Goal: Information Seeking & Learning: Learn about a topic

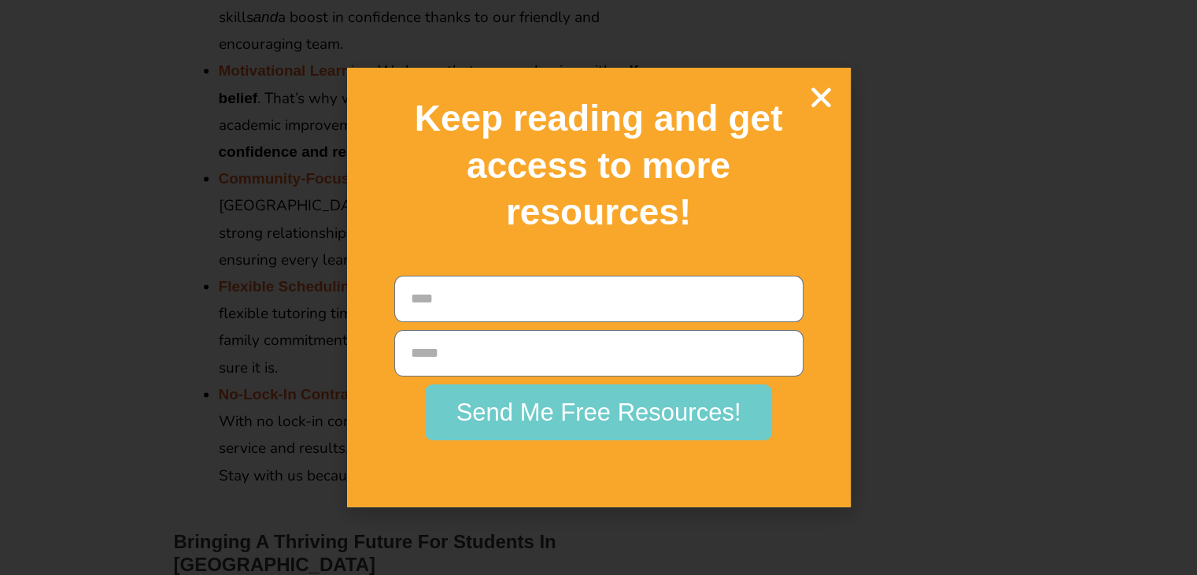
scroll to position [2519, 0]
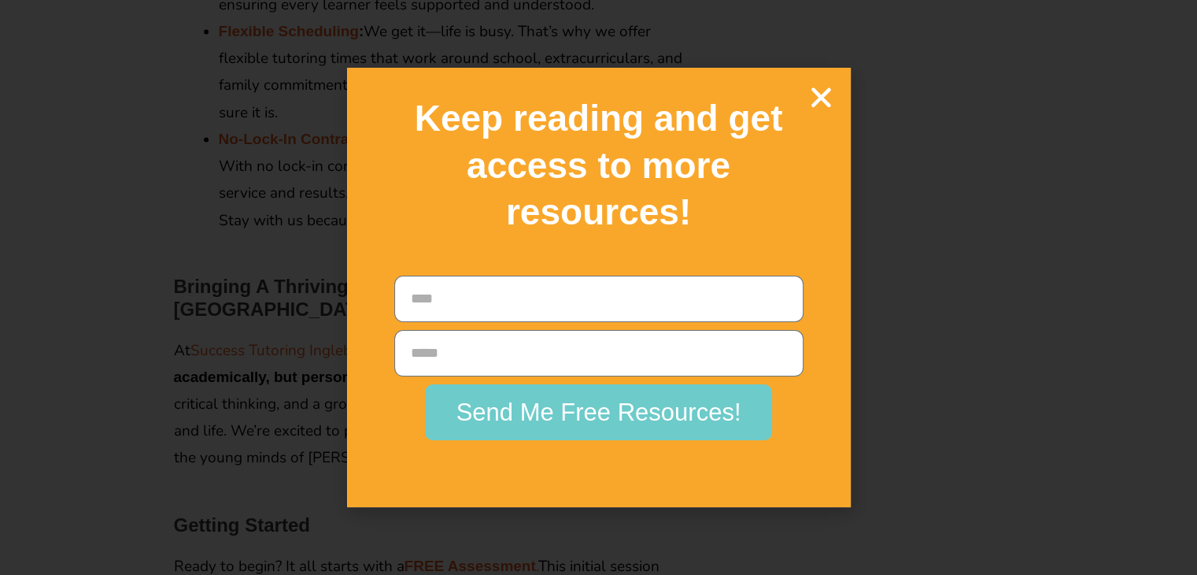
click at [824, 95] on icon "Close" at bounding box center [822, 97] width 28 height 28
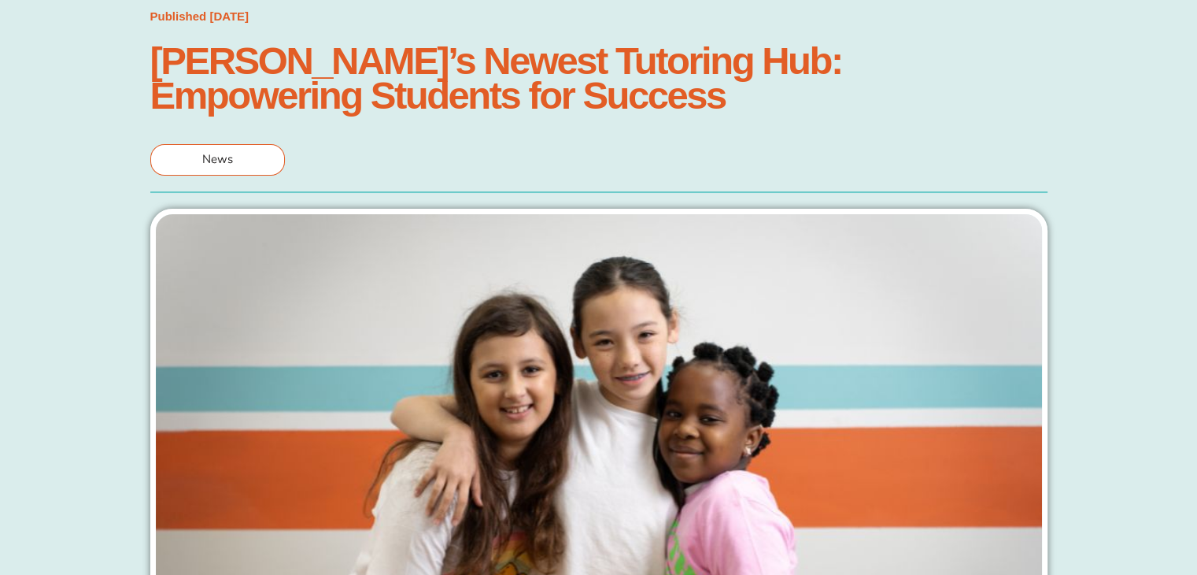
scroll to position [0, 0]
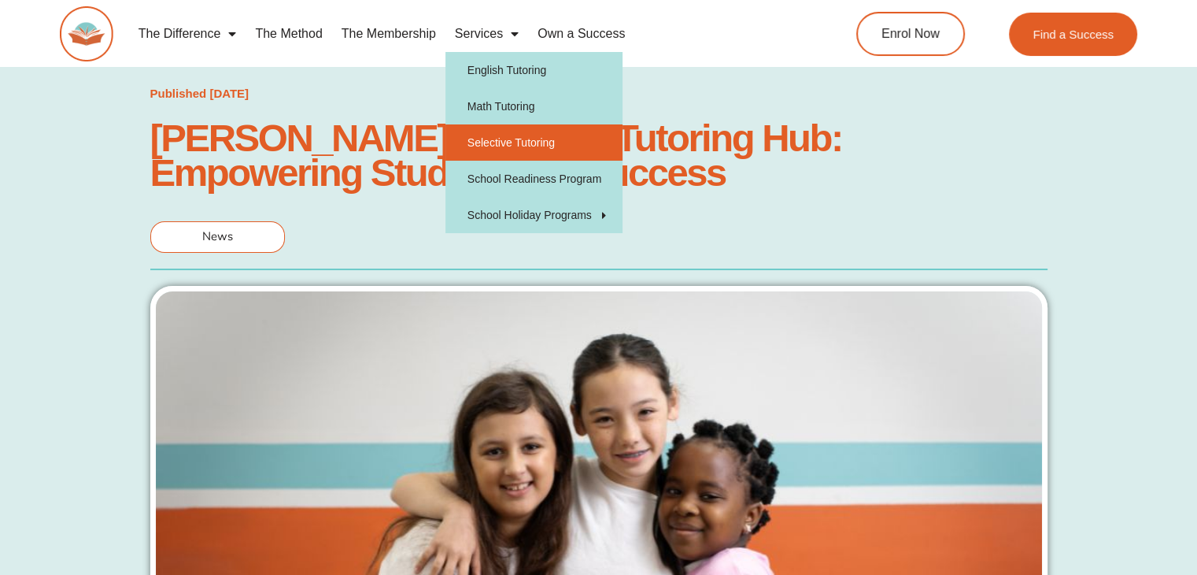
click at [547, 144] on link "Selective Tutoring" at bounding box center [534, 142] width 177 height 36
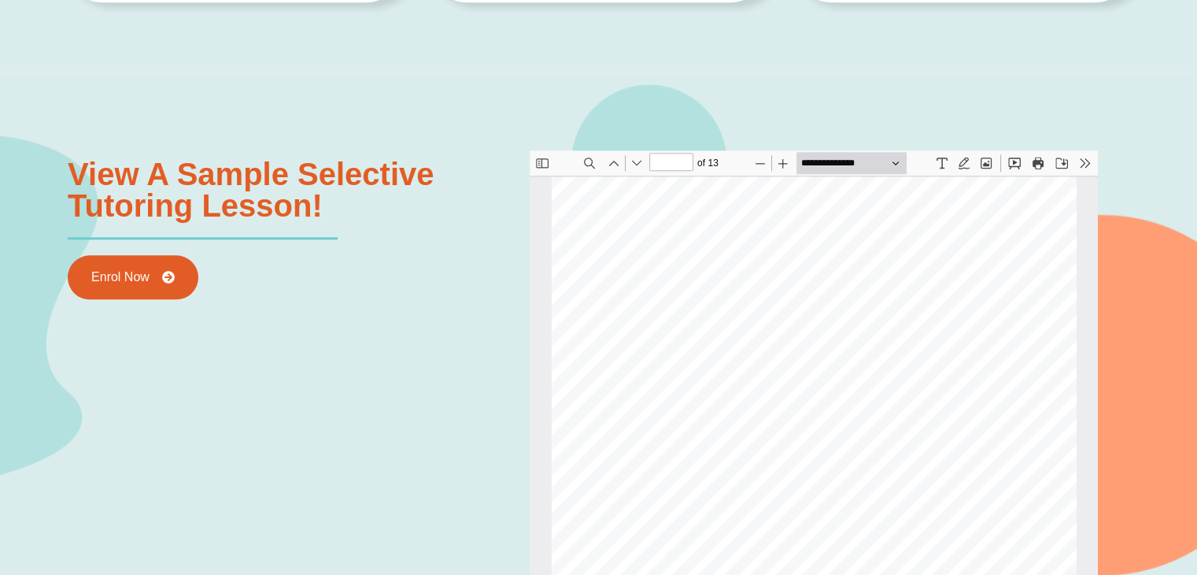
scroll to position [8265, 0]
type input "**"
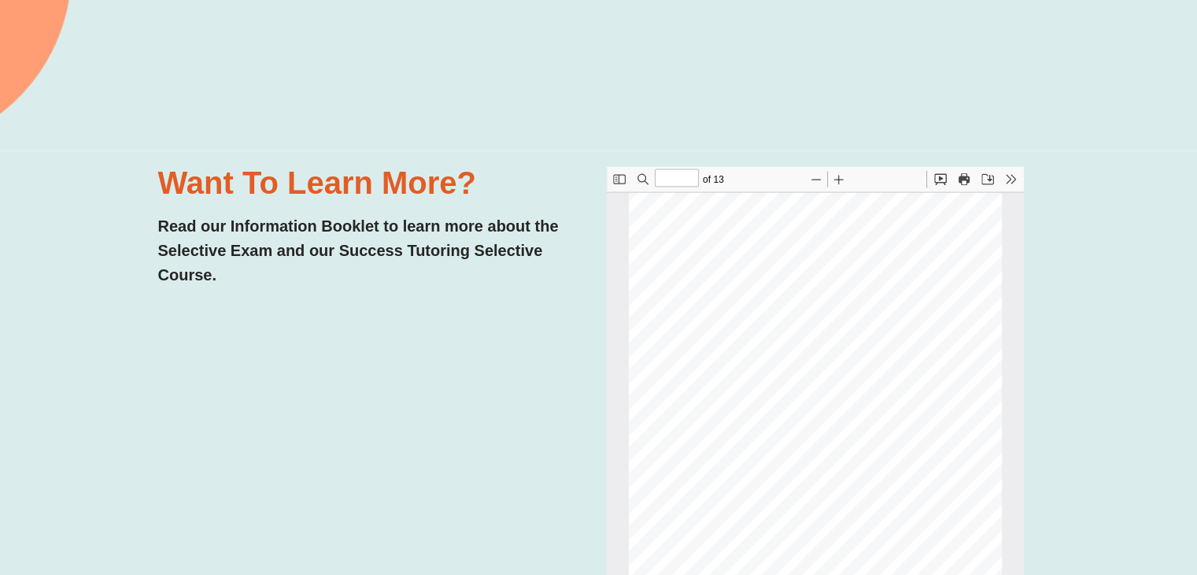
scroll to position [3385, 0]
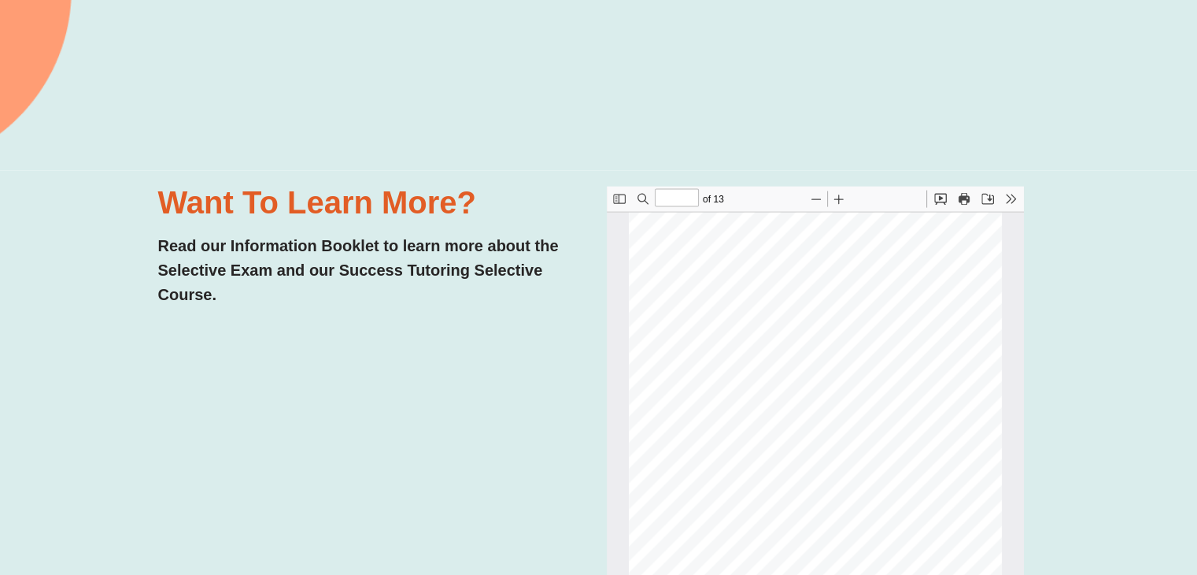
type input "*"
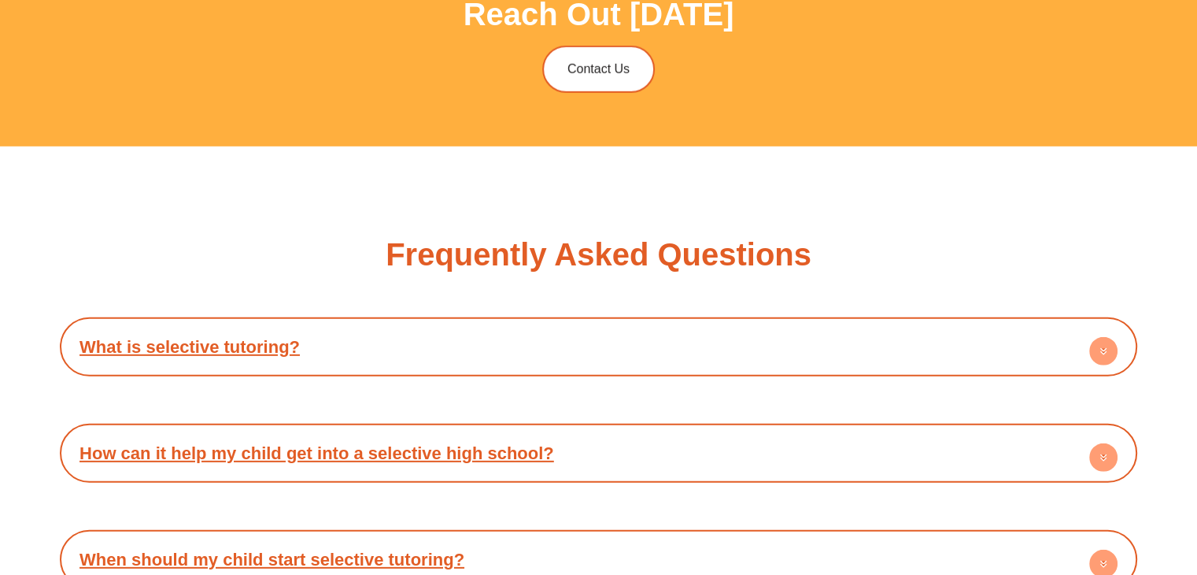
scroll to position [4802, 0]
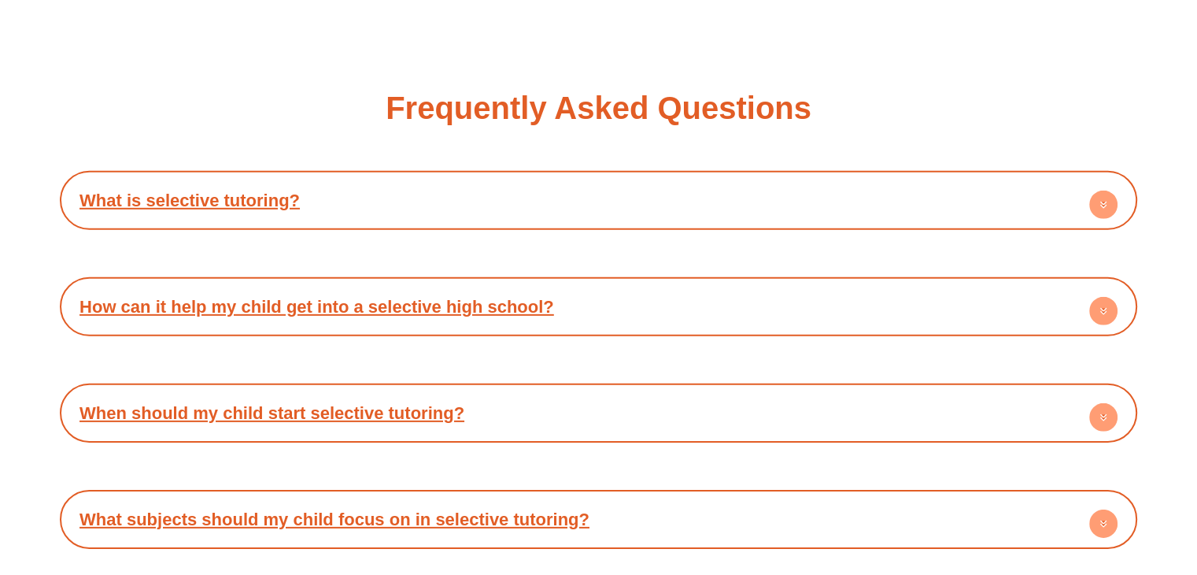
click at [1106, 311] on circle at bounding box center [1103, 311] width 28 height 28
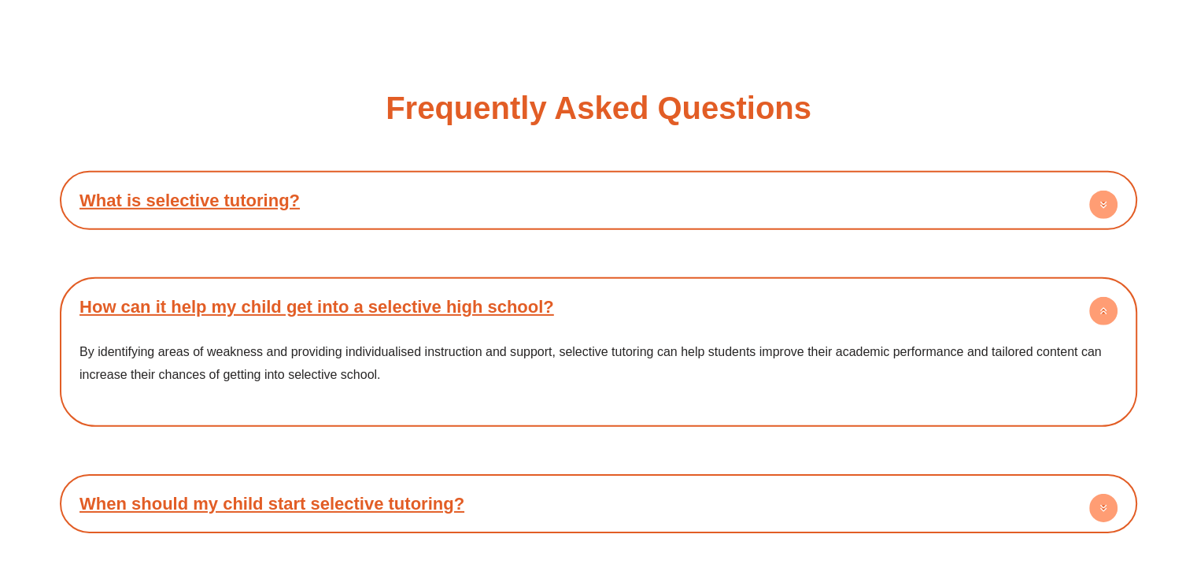
click at [1096, 311] on circle at bounding box center [1103, 311] width 28 height 28
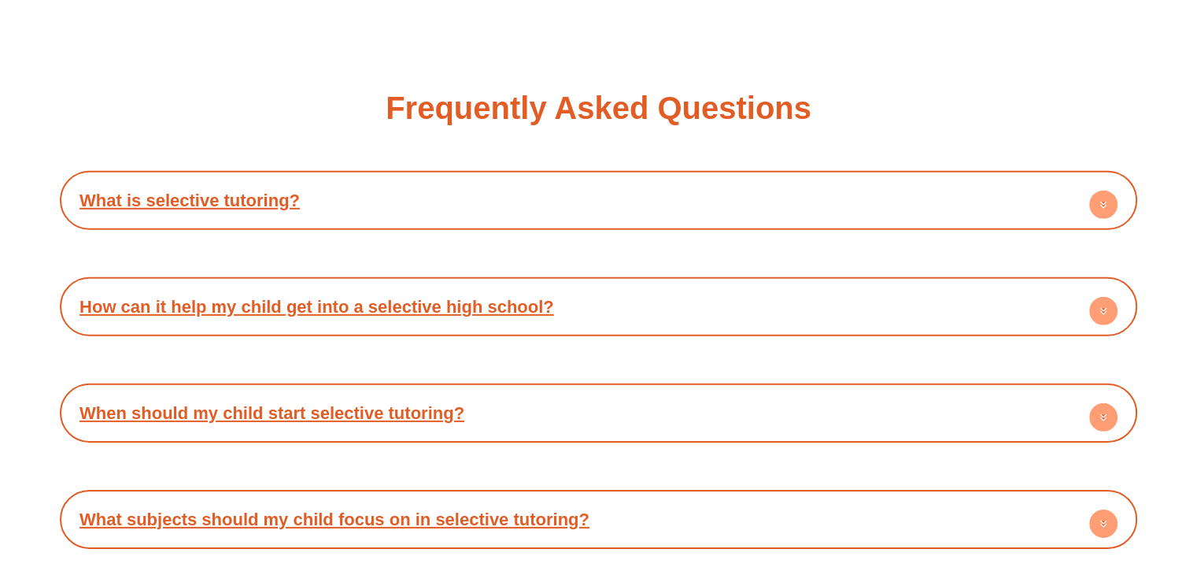
click at [1096, 209] on circle at bounding box center [1103, 204] width 28 height 28
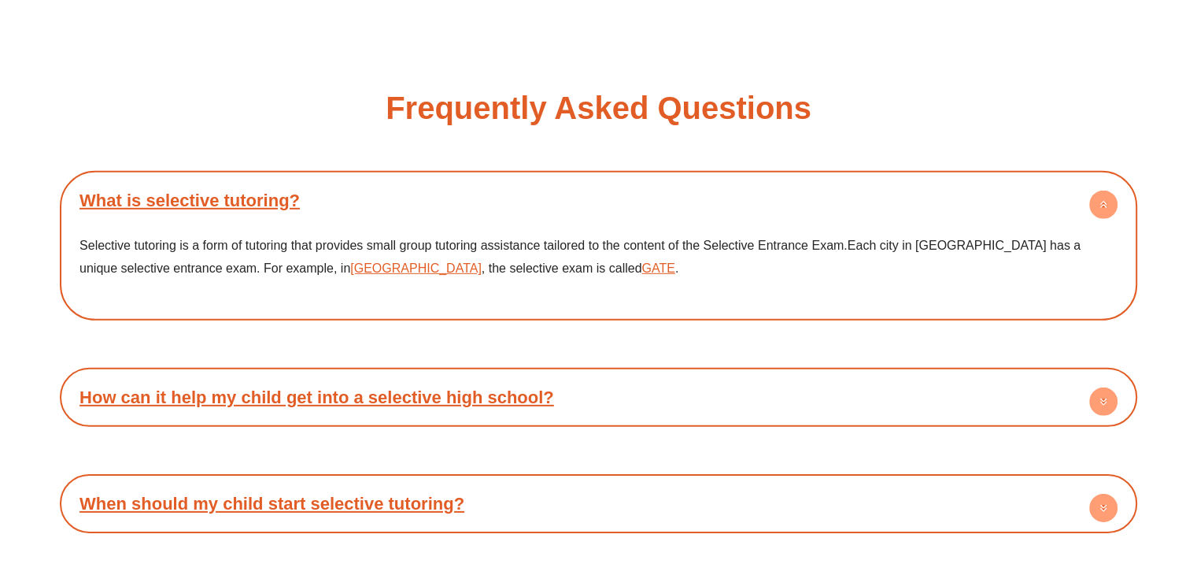
click at [1096, 209] on circle at bounding box center [1103, 204] width 28 height 28
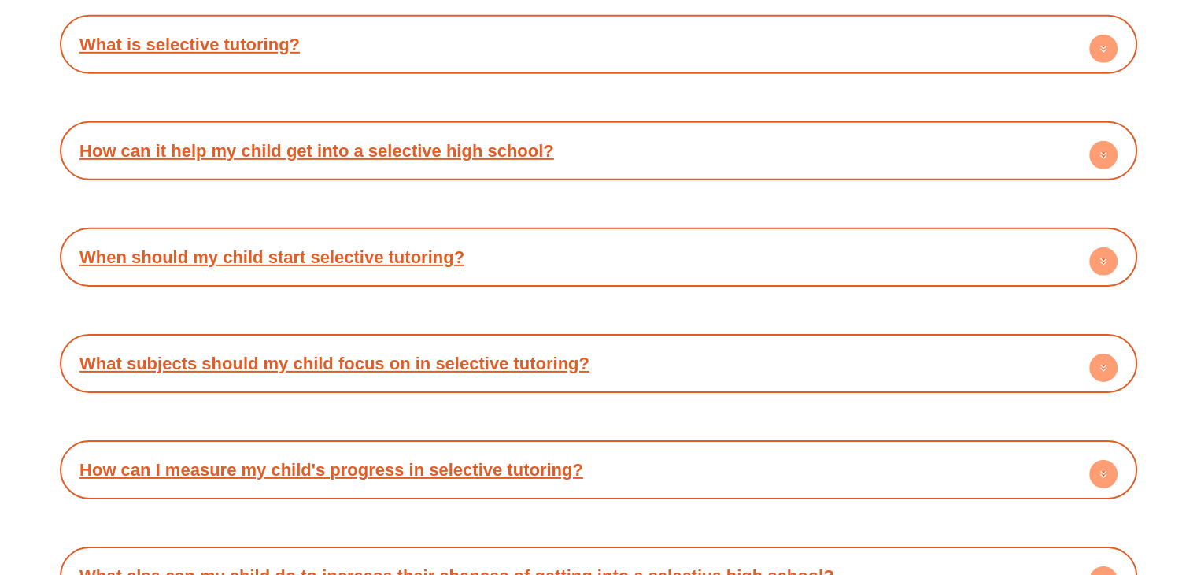
scroll to position [4959, 0]
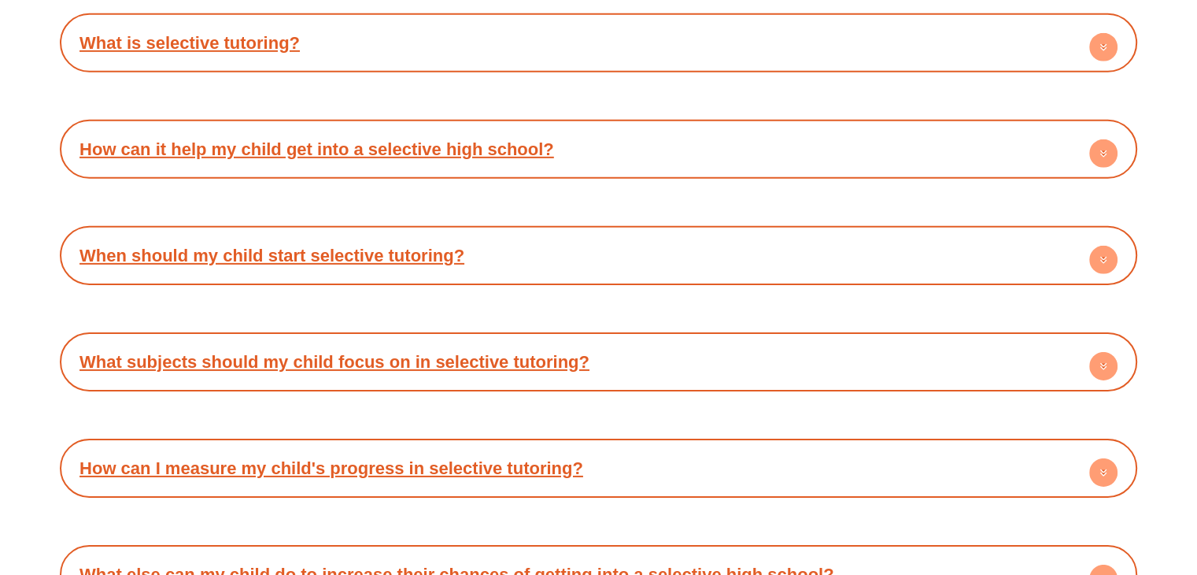
click at [1102, 260] on icon at bounding box center [1104, 261] width 6 height 2
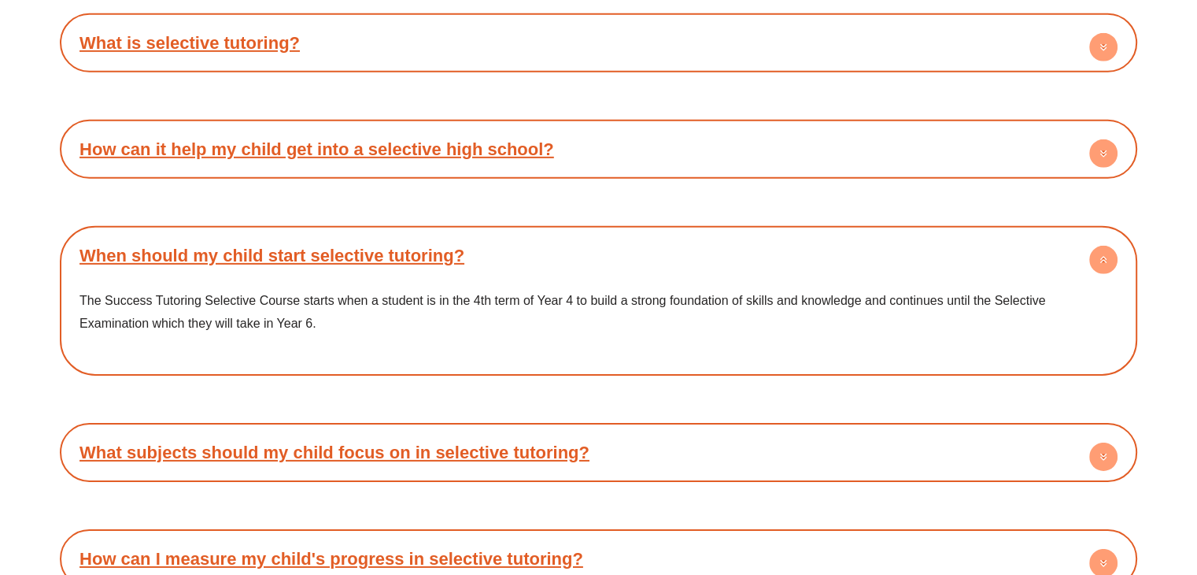
click at [1102, 260] on icon at bounding box center [1104, 261] width 6 height 2
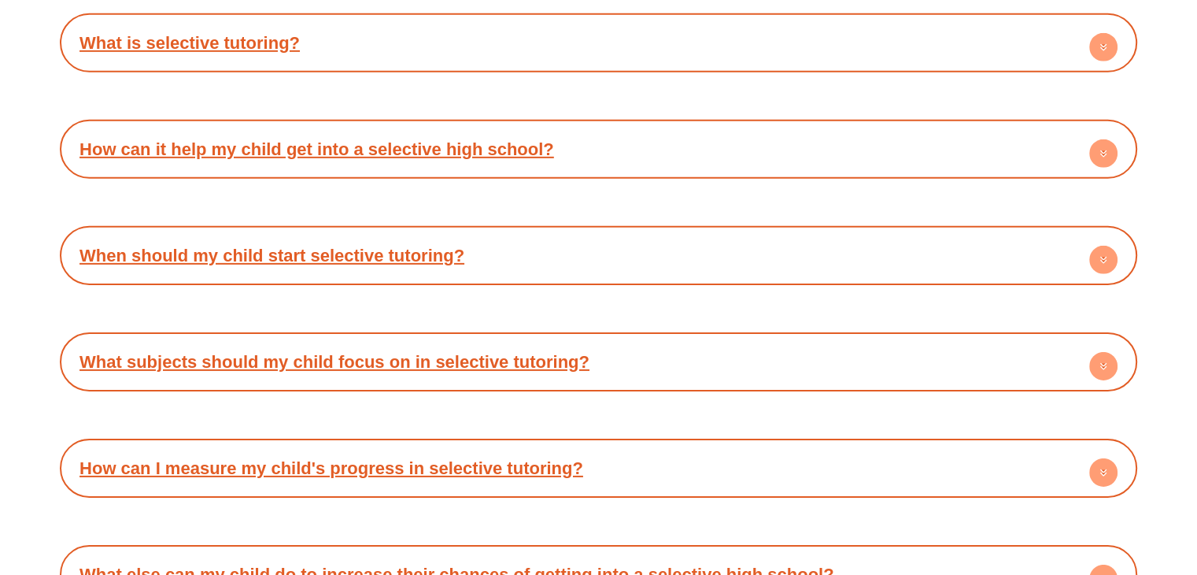
click at [1108, 357] on circle at bounding box center [1103, 366] width 28 height 28
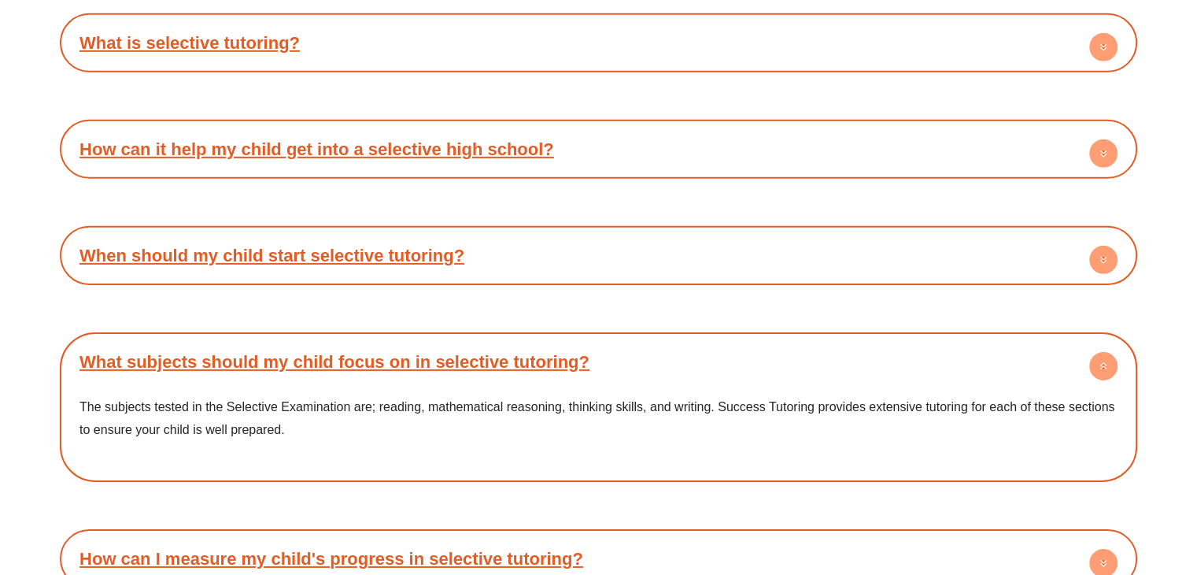
click at [1108, 357] on circle at bounding box center [1103, 366] width 28 height 28
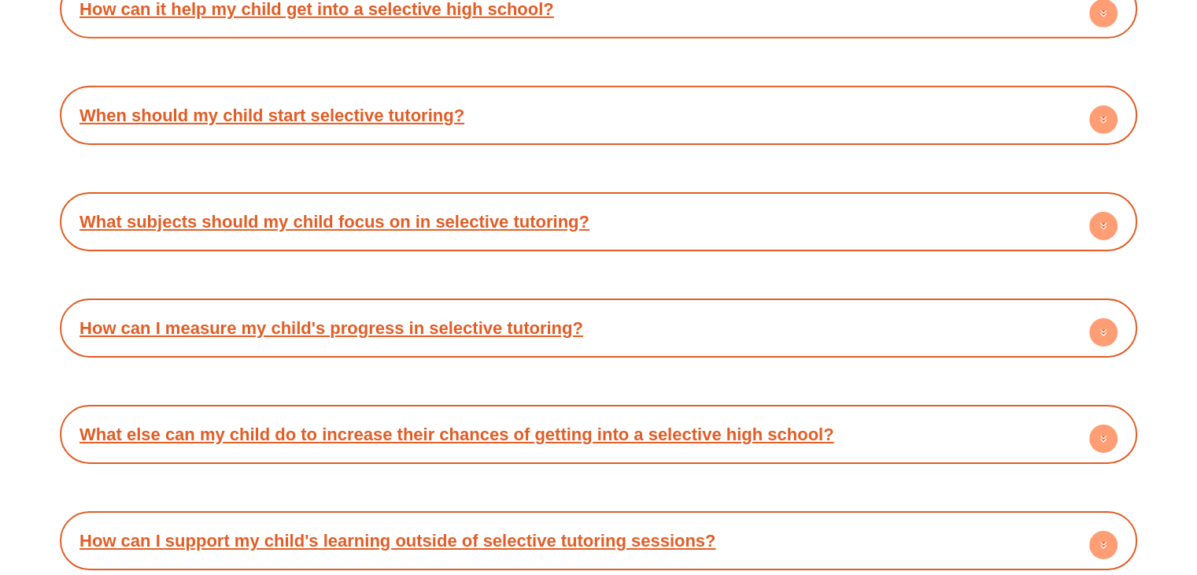
scroll to position [5117, 0]
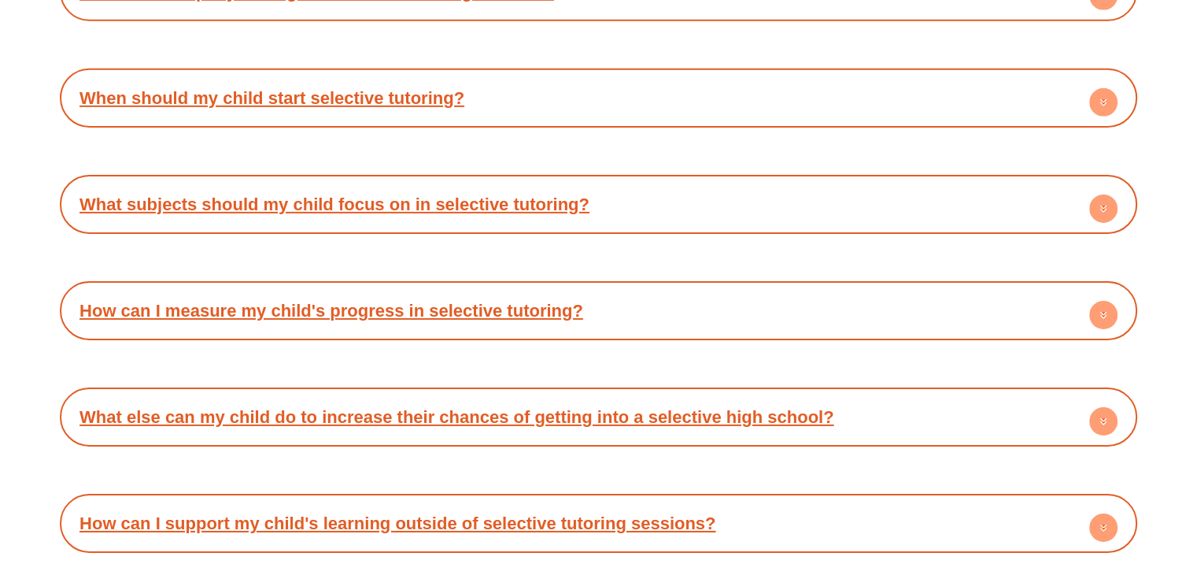
click at [1088, 306] on h4 "How can I measure my child's progress in selective tutoring?" at bounding box center [599, 310] width 1062 height 43
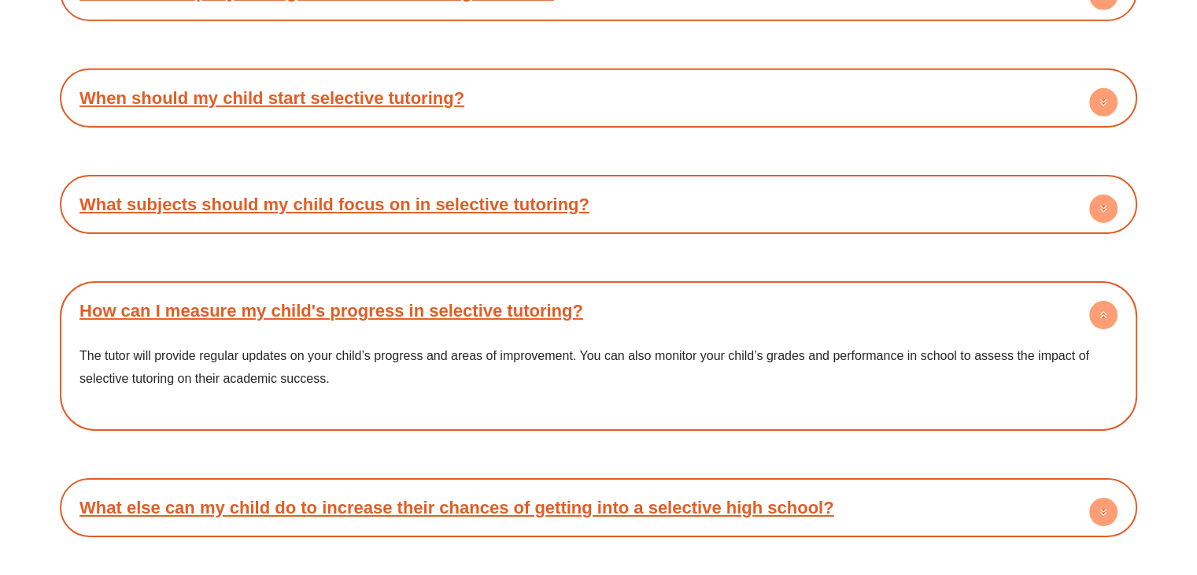
click at [1088, 306] on h4 "How can I measure my child's progress in selective tutoring?" at bounding box center [599, 310] width 1062 height 43
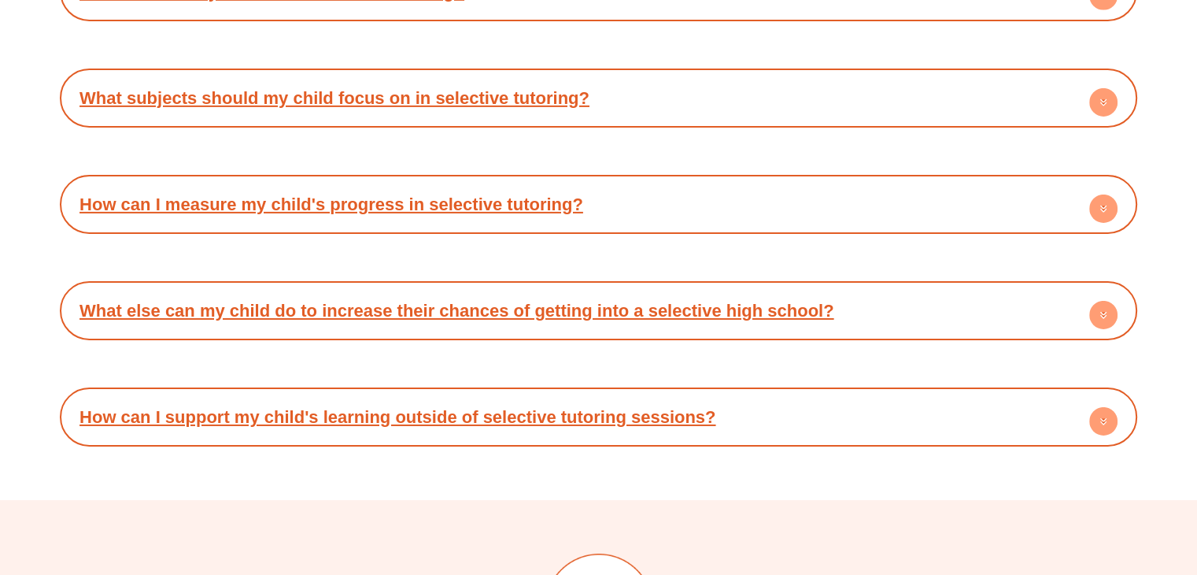
scroll to position [5274, 0]
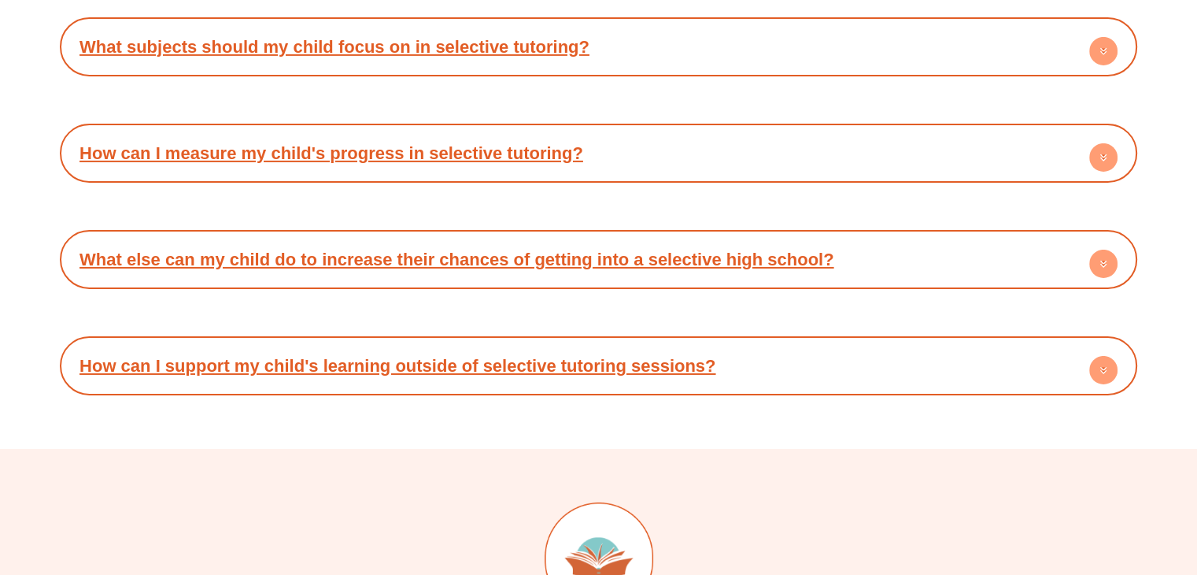
click at [1106, 250] on circle at bounding box center [1103, 264] width 28 height 28
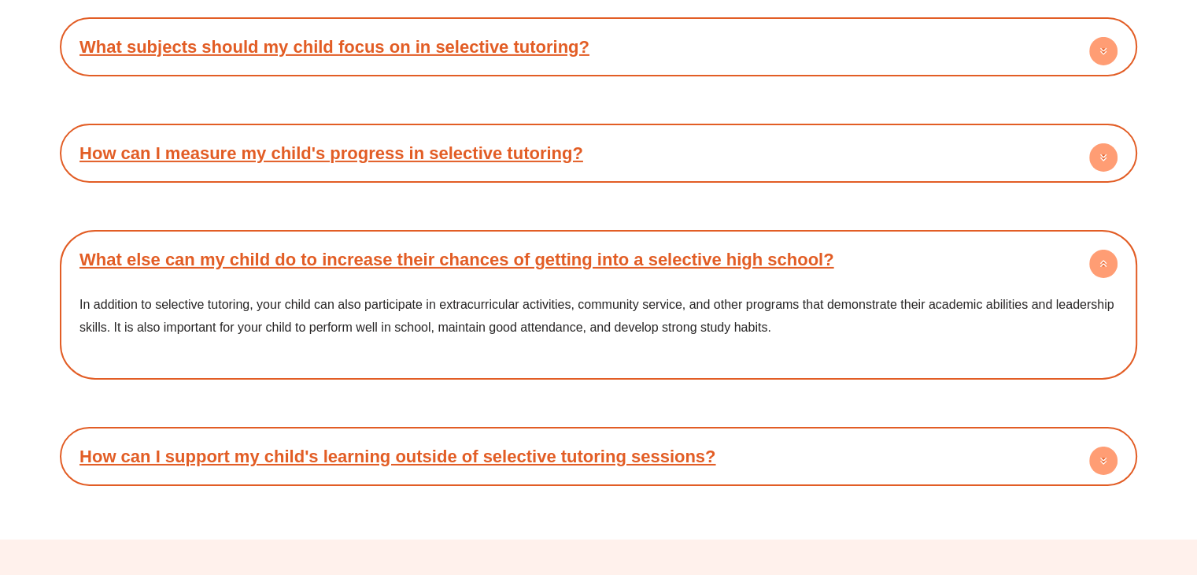
click at [1087, 252] on h4 "What else can my child do to increase their chances of getting into a selective…" at bounding box center [599, 259] width 1062 height 43
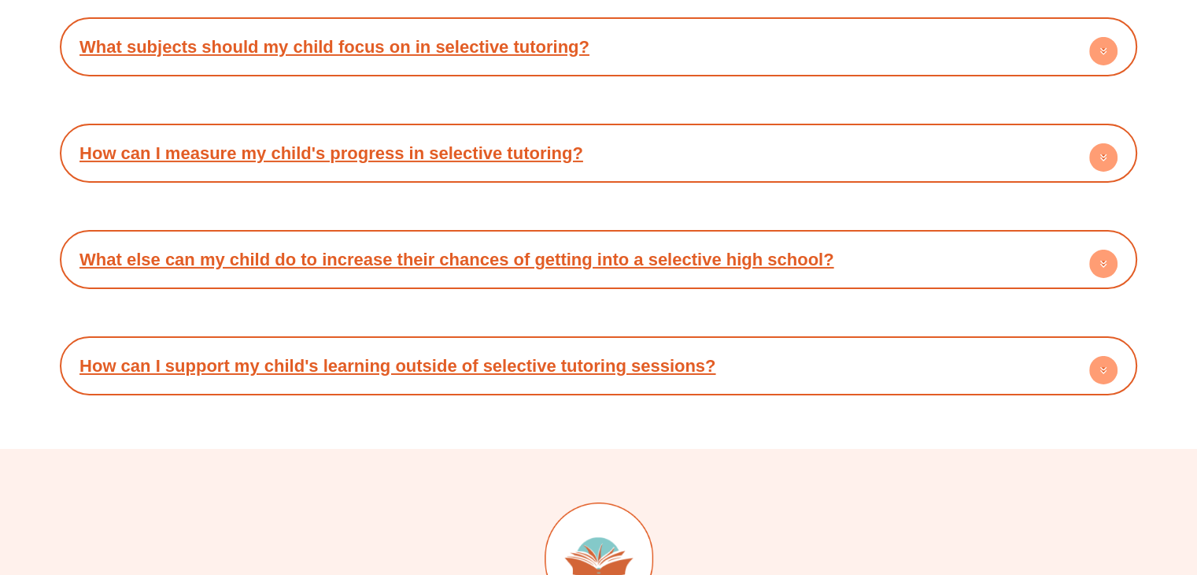
click at [1098, 362] on circle at bounding box center [1103, 370] width 28 height 28
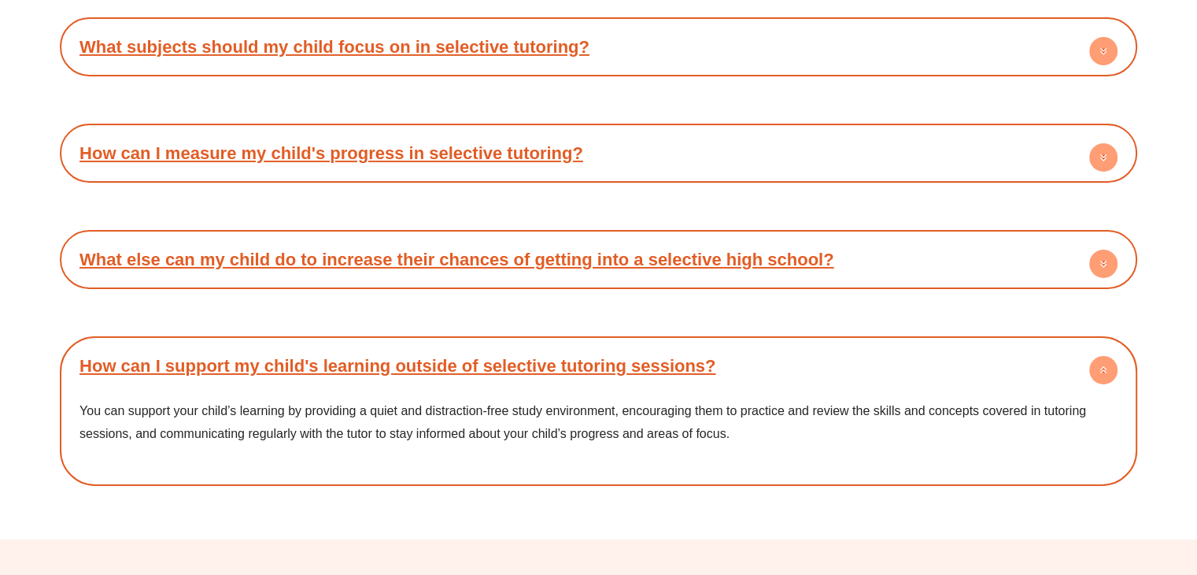
click at [1093, 372] on icon at bounding box center [1103, 370] width 28 height 28
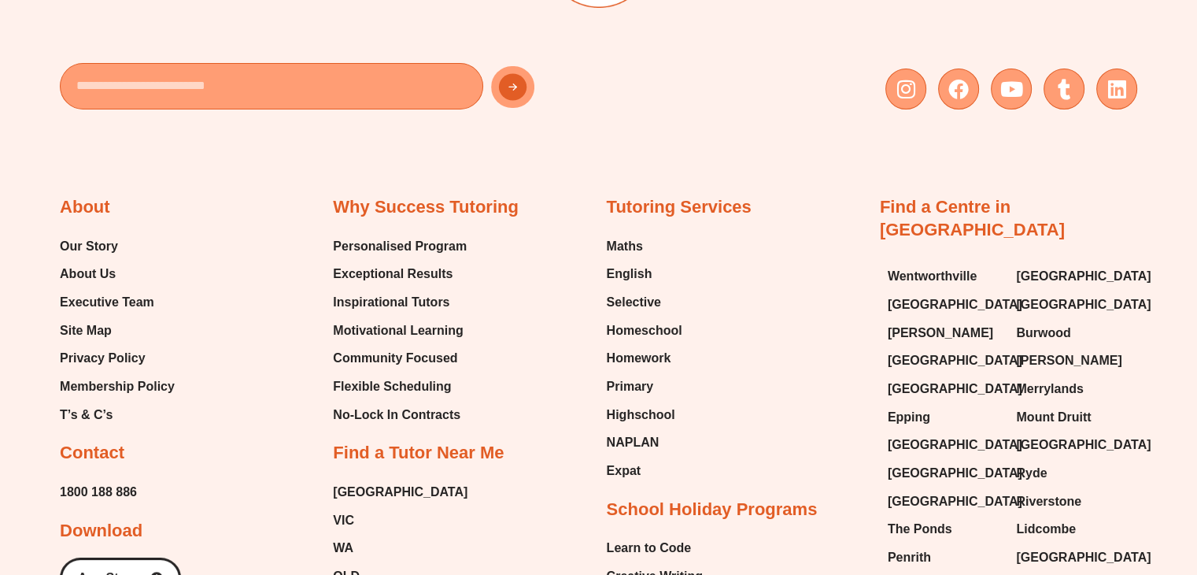
scroll to position [5904, 0]
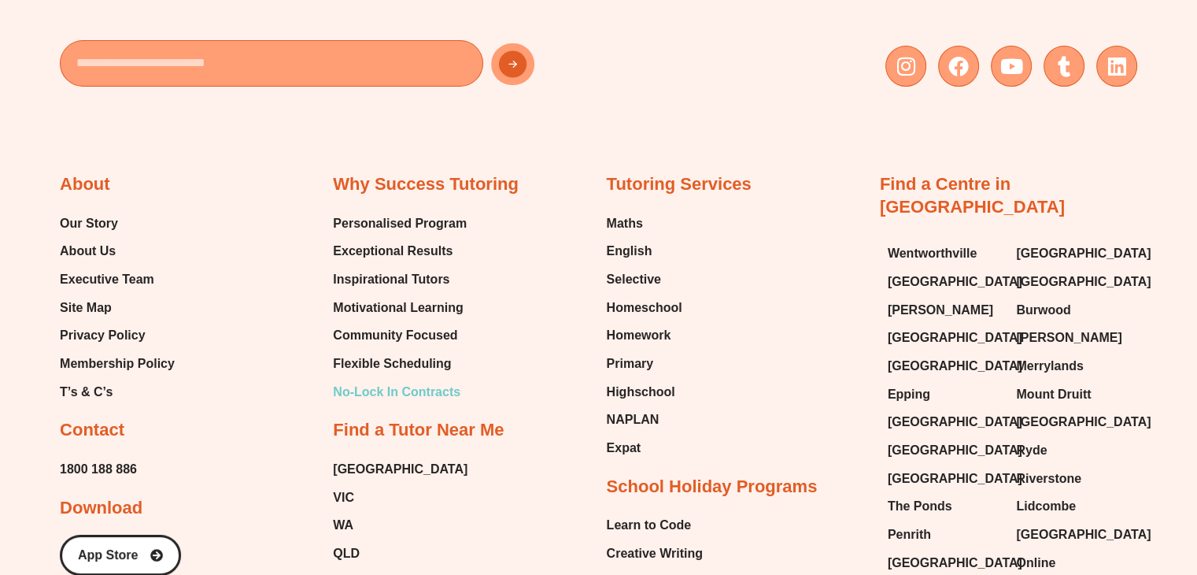
click at [451, 383] on span "No-Lock In Contracts" at bounding box center [397, 392] width 128 height 24
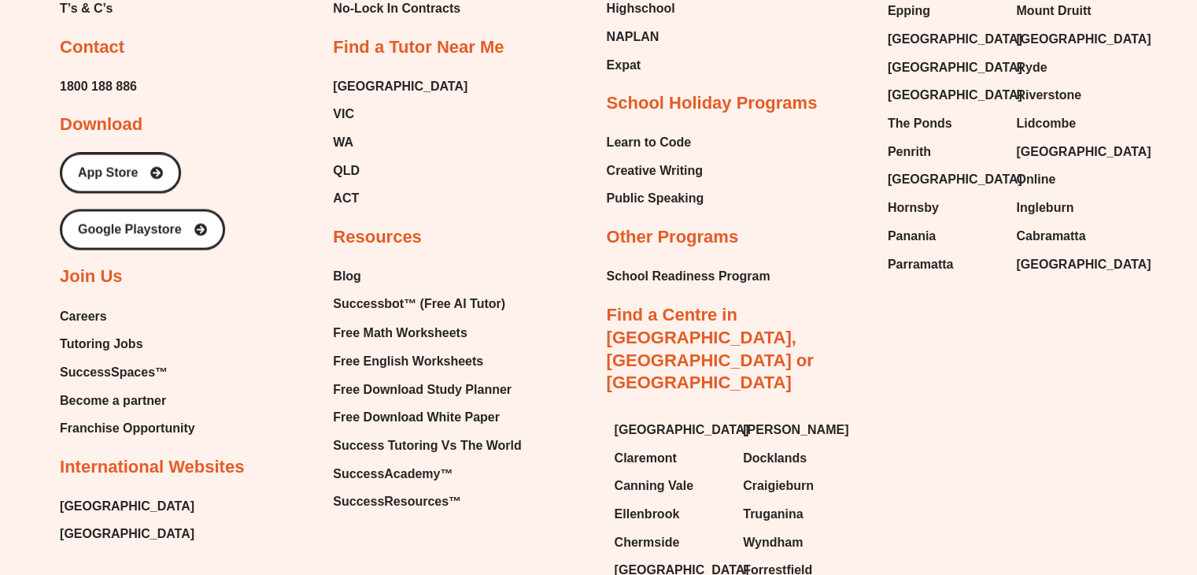
scroll to position [2837, 0]
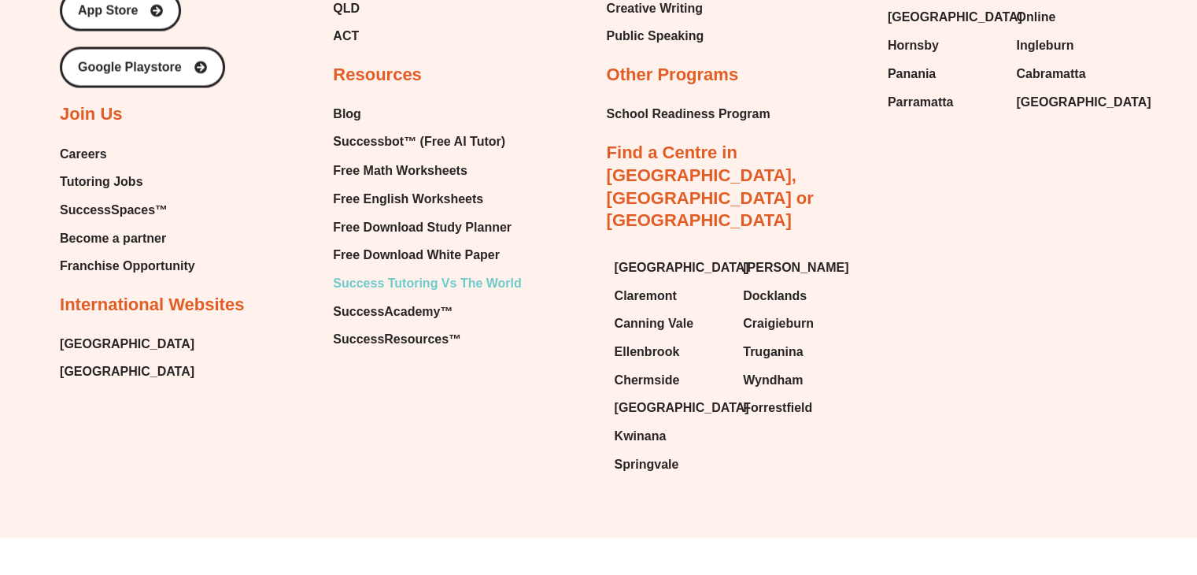
click at [458, 279] on span "Success Tutoring Vs The World" at bounding box center [427, 283] width 188 height 24
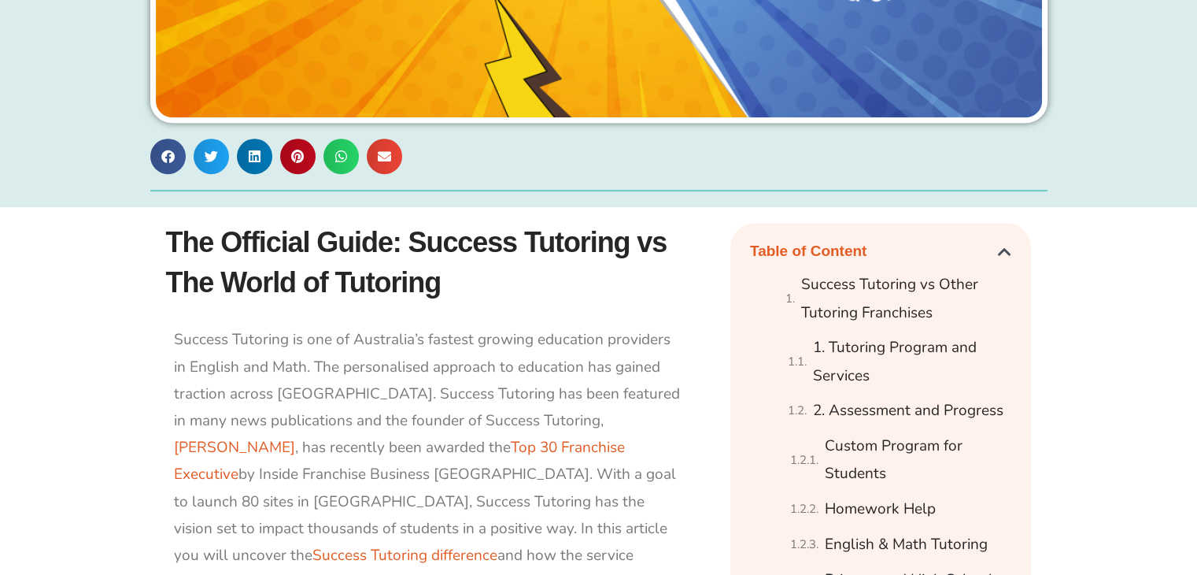
scroll to position [708, 0]
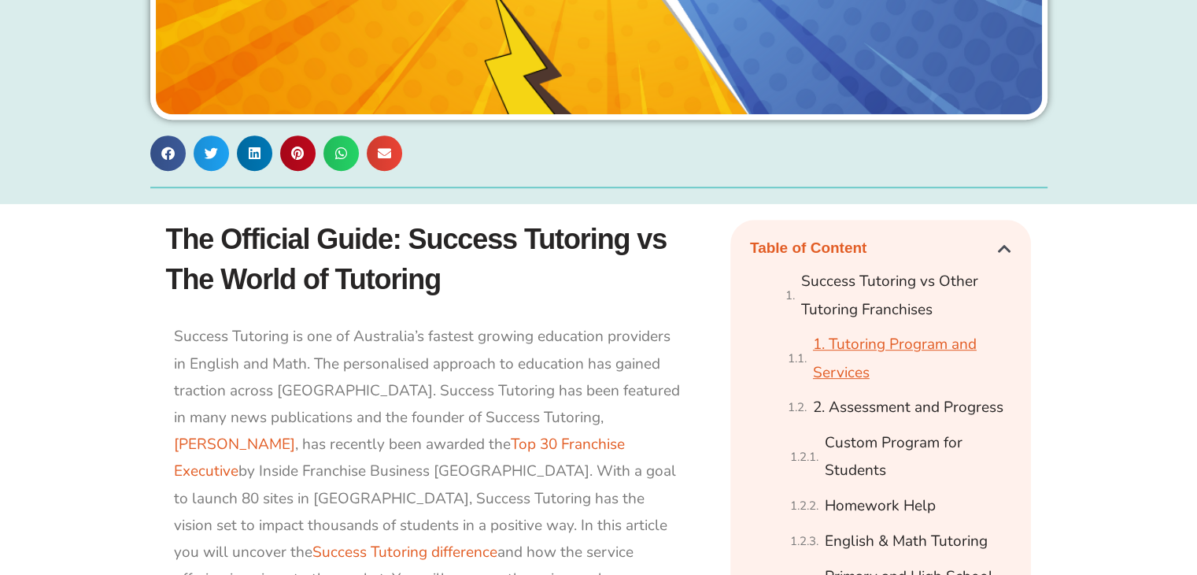
click at [891, 347] on link "1. Tutoring Program and Services" at bounding box center [912, 359] width 198 height 56
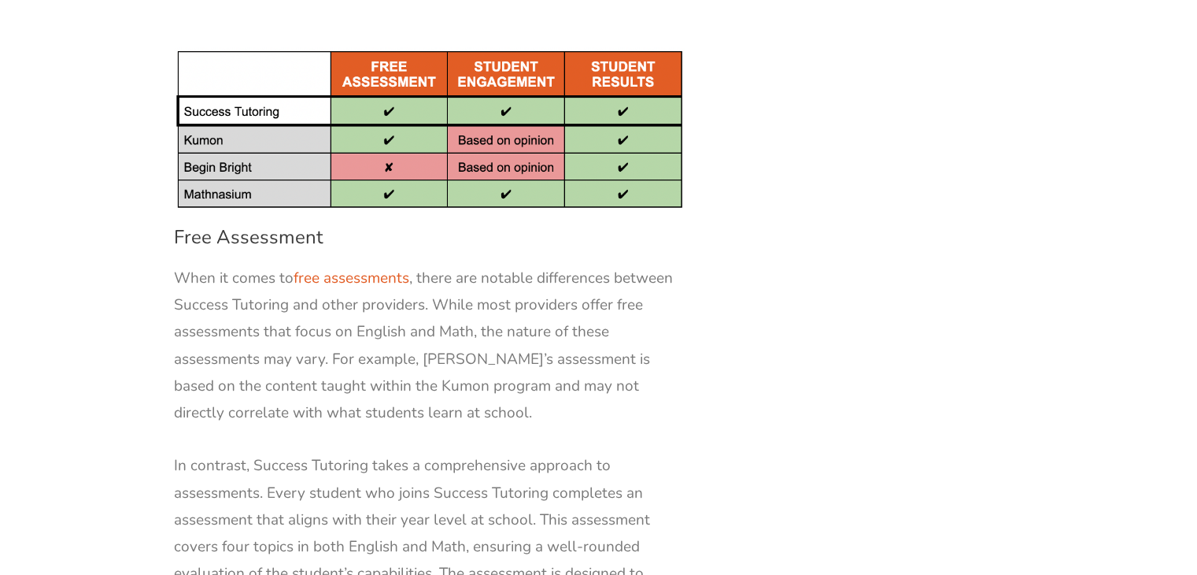
scroll to position [5607, 0]
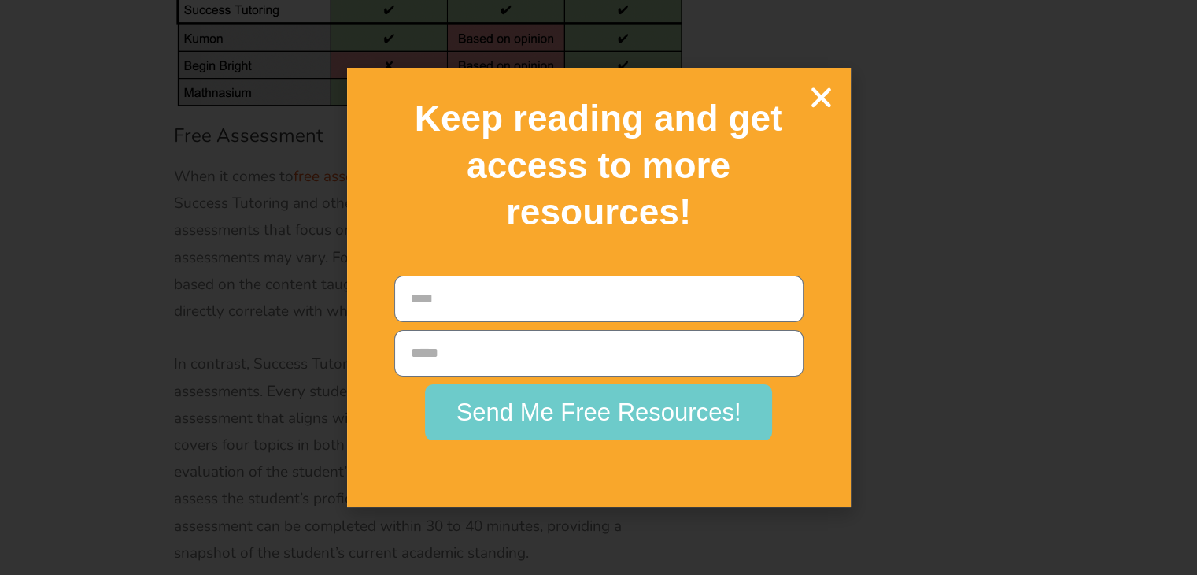
click at [815, 102] on icon "Close" at bounding box center [822, 97] width 28 height 28
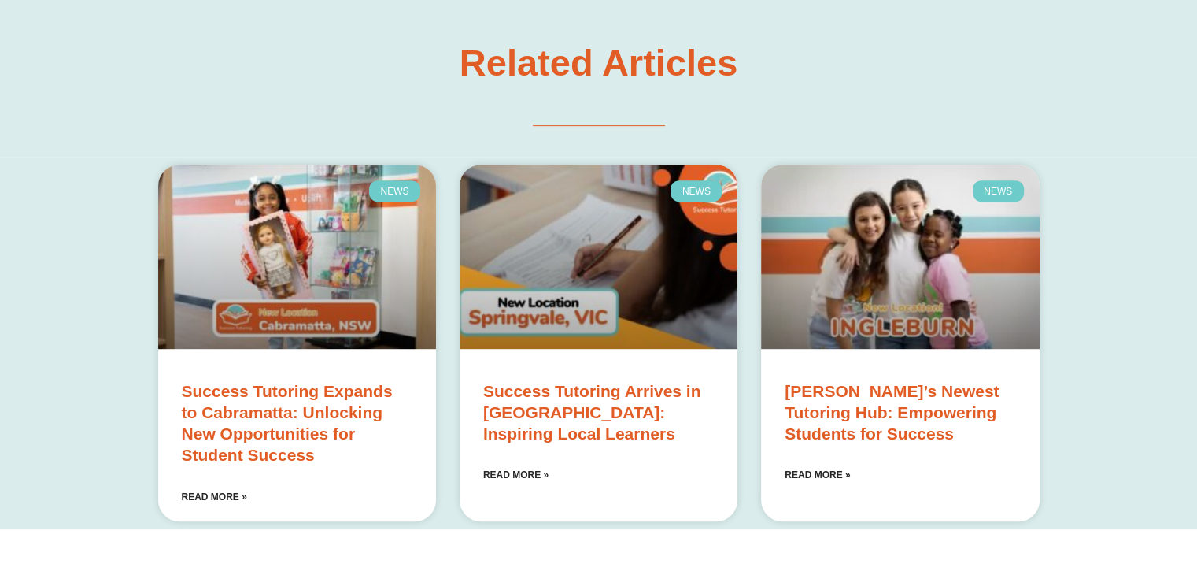
scroll to position [12699, 0]
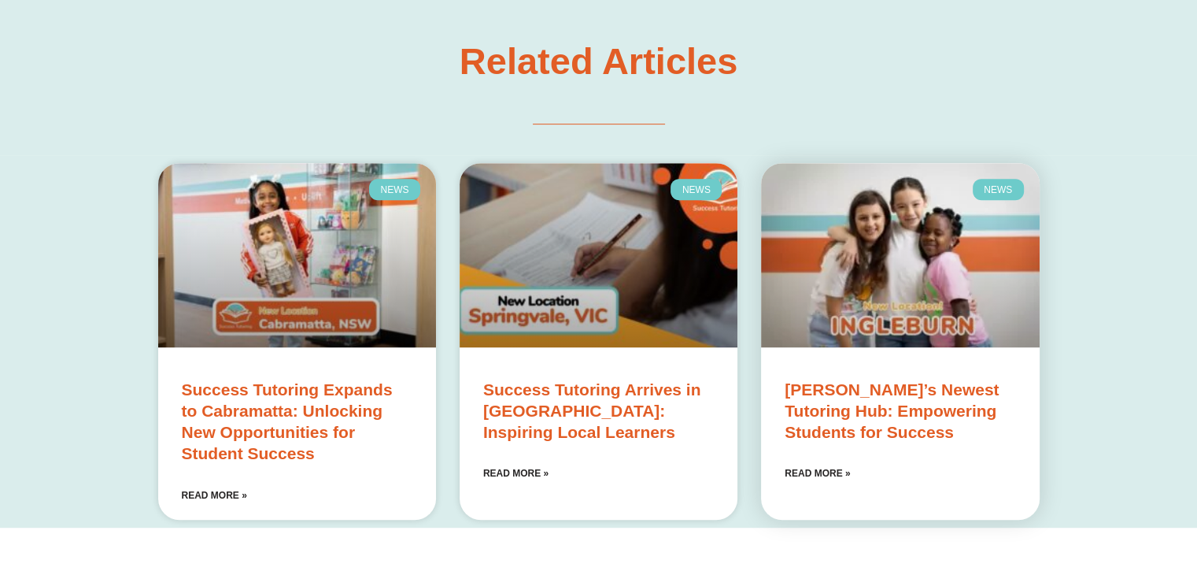
click at [840, 380] on link "Ingleburn’s Newest Tutoring Hub: Empowering Students for Success" at bounding box center [892, 410] width 214 height 61
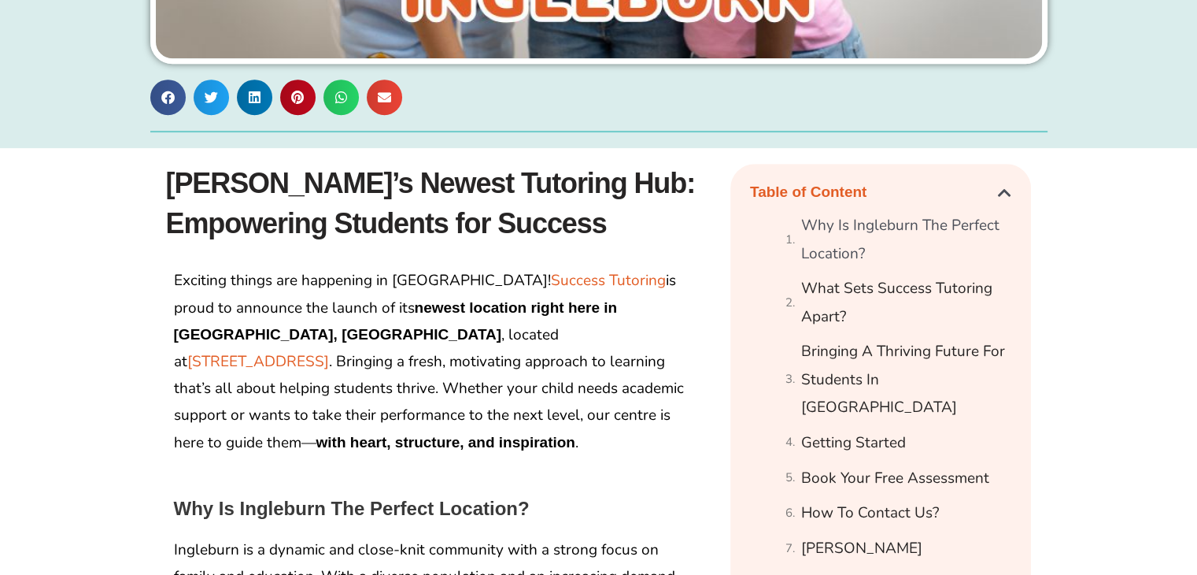
scroll to position [787, 0]
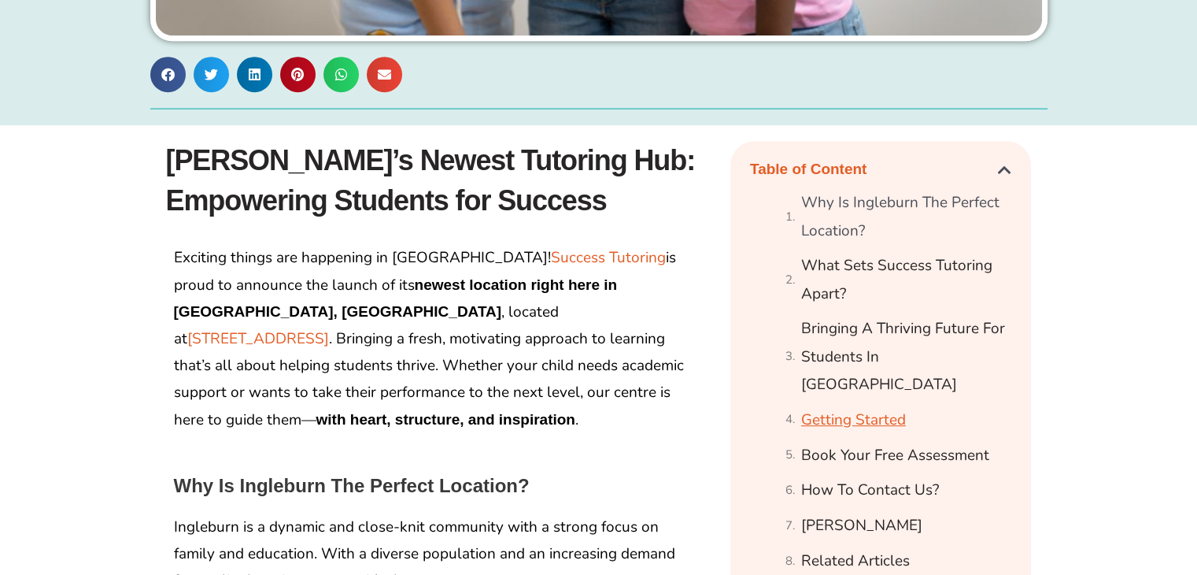
click at [831, 406] on link "Getting Started" at bounding box center [853, 420] width 105 height 28
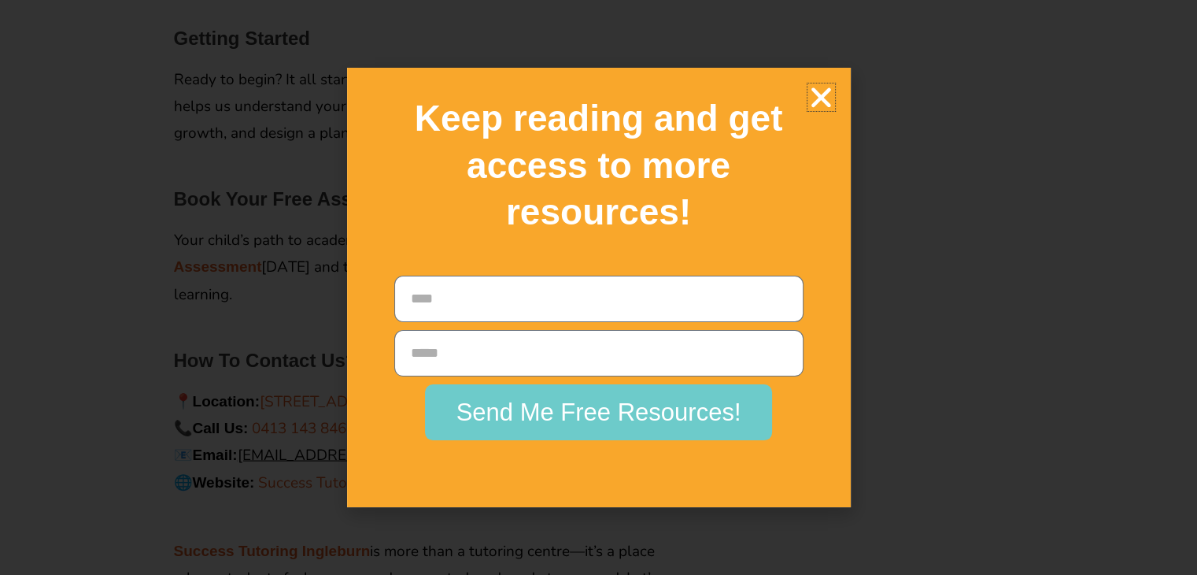
scroll to position [3009, 0]
click at [826, 106] on icon "Close" at bounding box center [822, 97] width 28 height 28
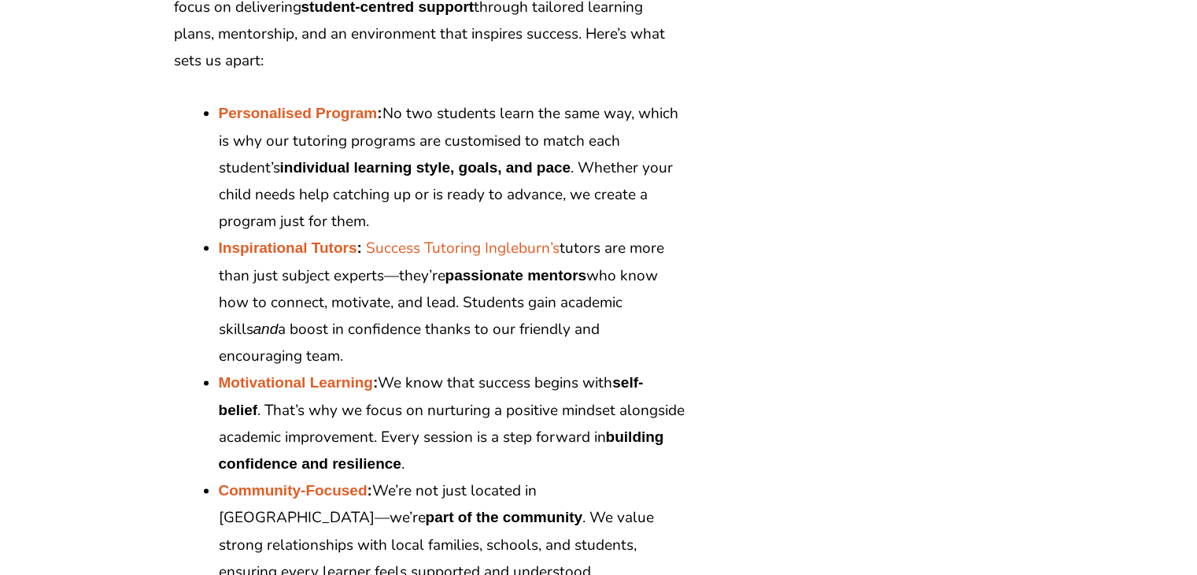
scroll to position [1907, 0]
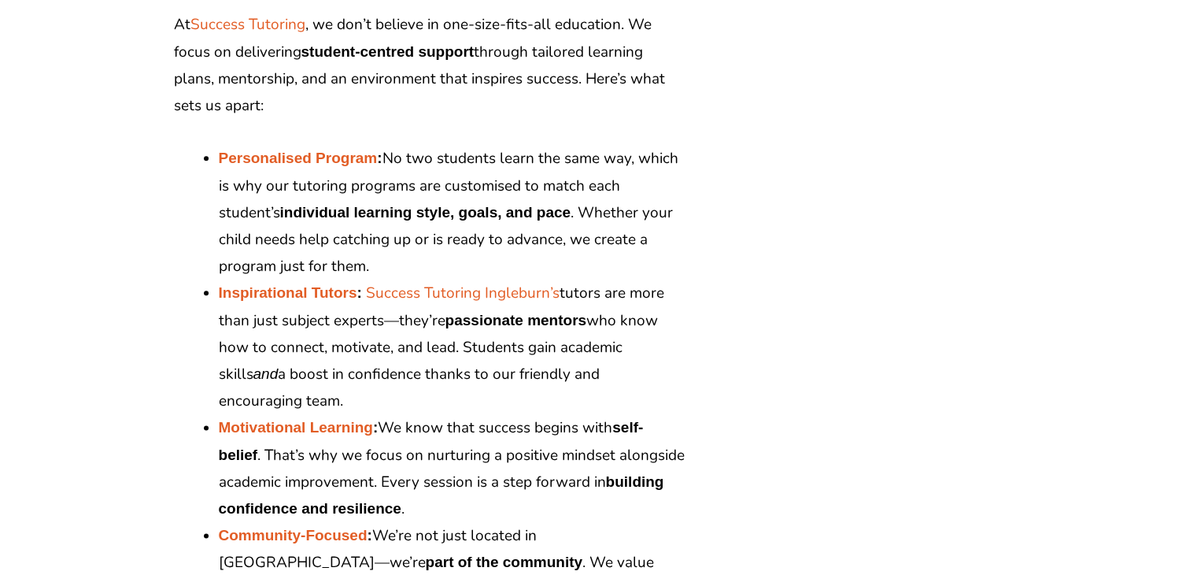
drag, startPoint x: 1071, startPoint y: 100, endPoint x: 1083, endPoint y: 101, distance: 11.8
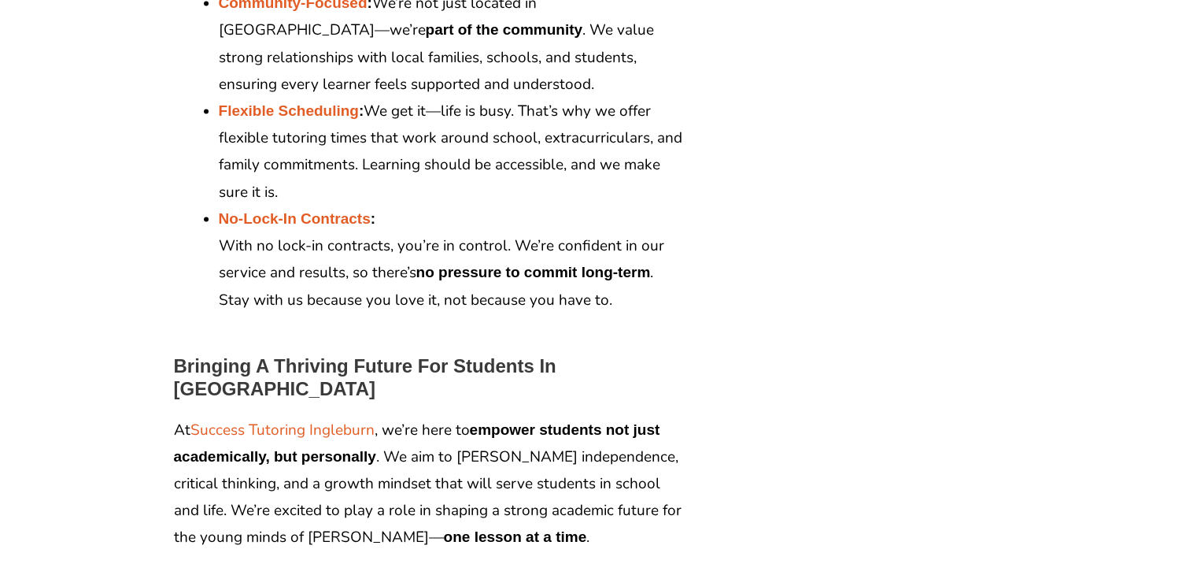
scroll to position [2694, 0]
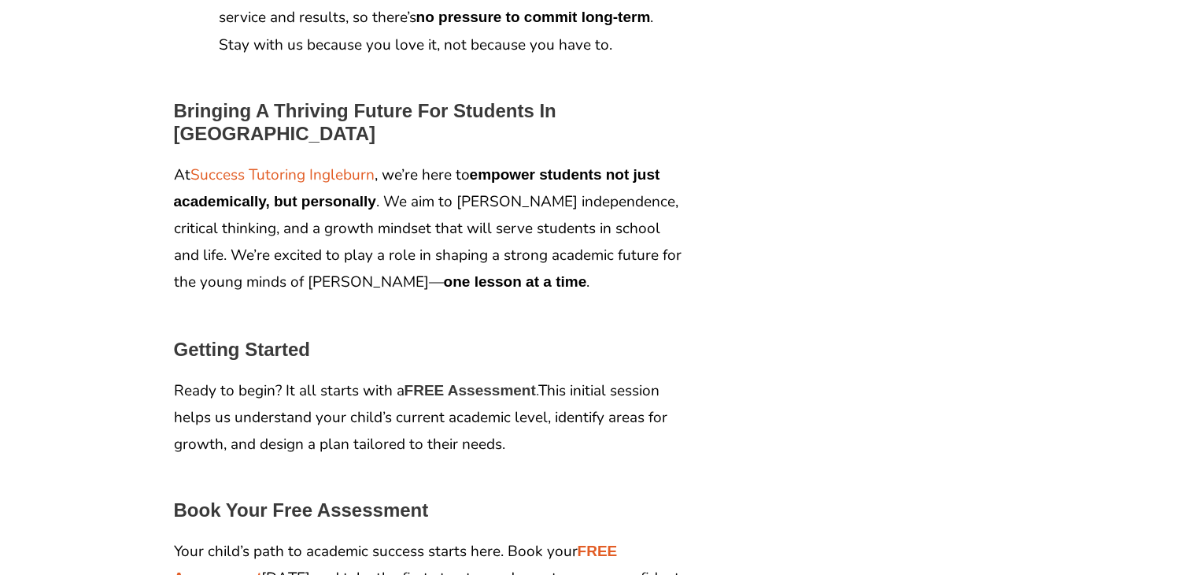
click at [508, 381] on strong "FREE Assessment" at bounding box center [470, 389] width 131 height 17
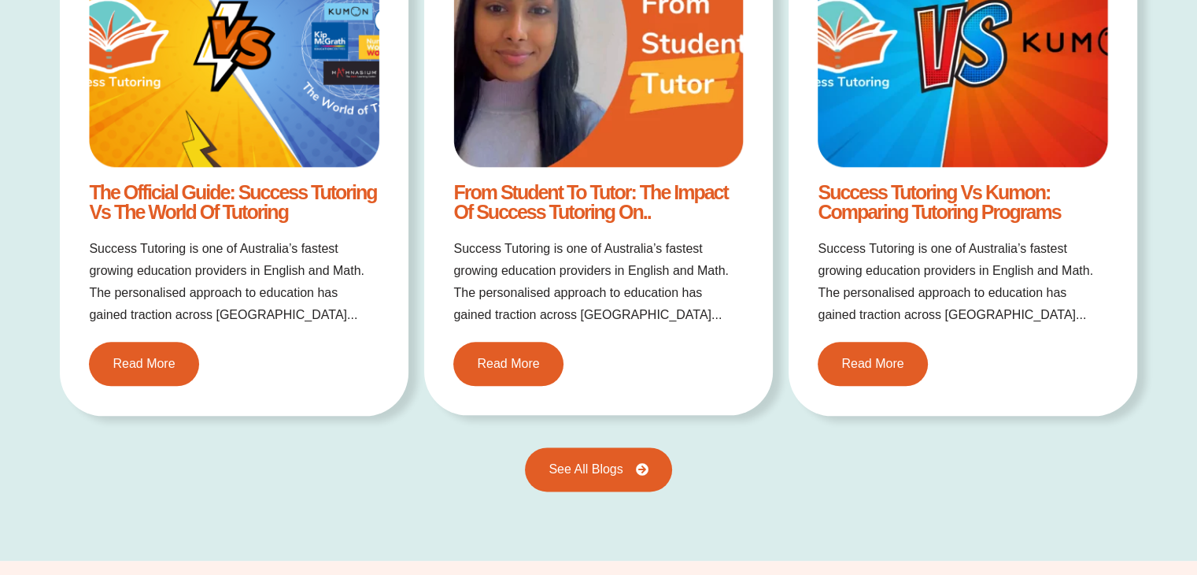
scroll to position [1810, 0]
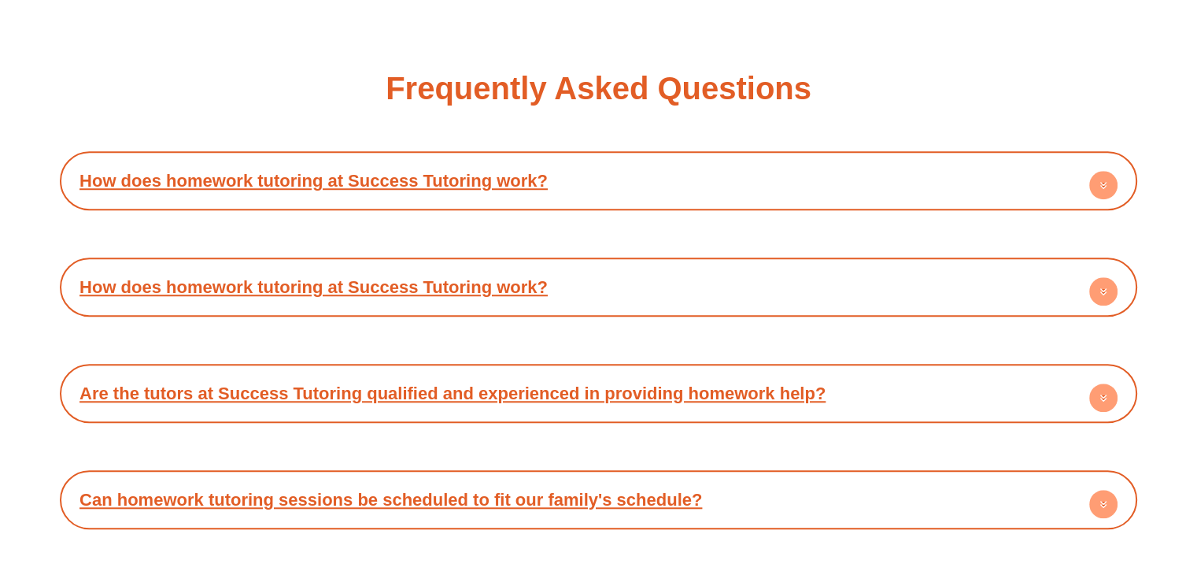
scroll to position [7242, 0]
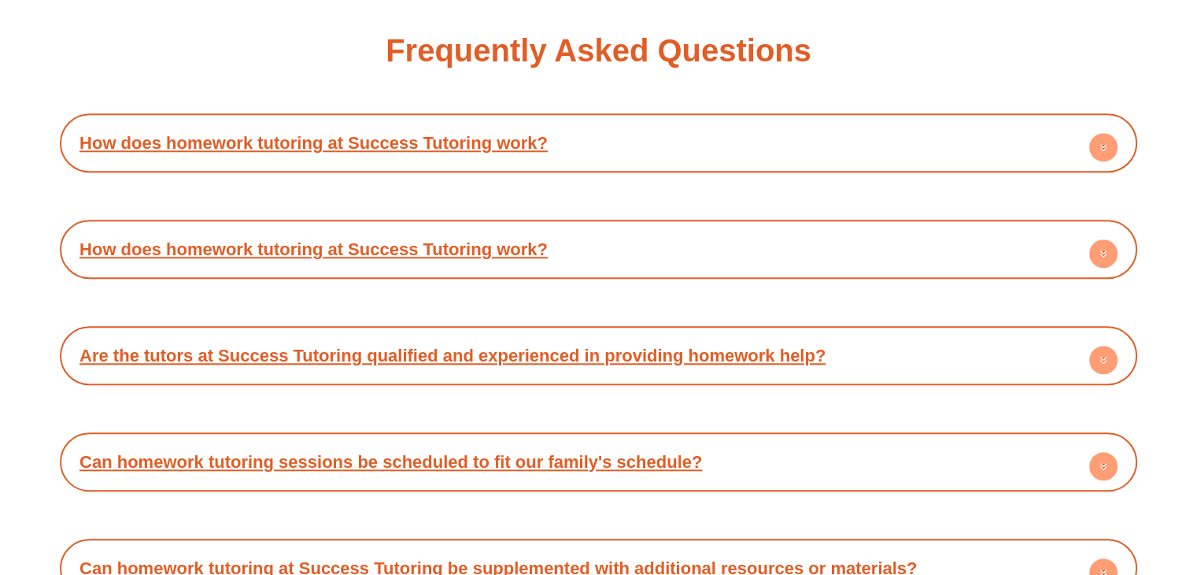
click at [1111, 346] on circle at bounding box center [1103, 360] width 28 height 28
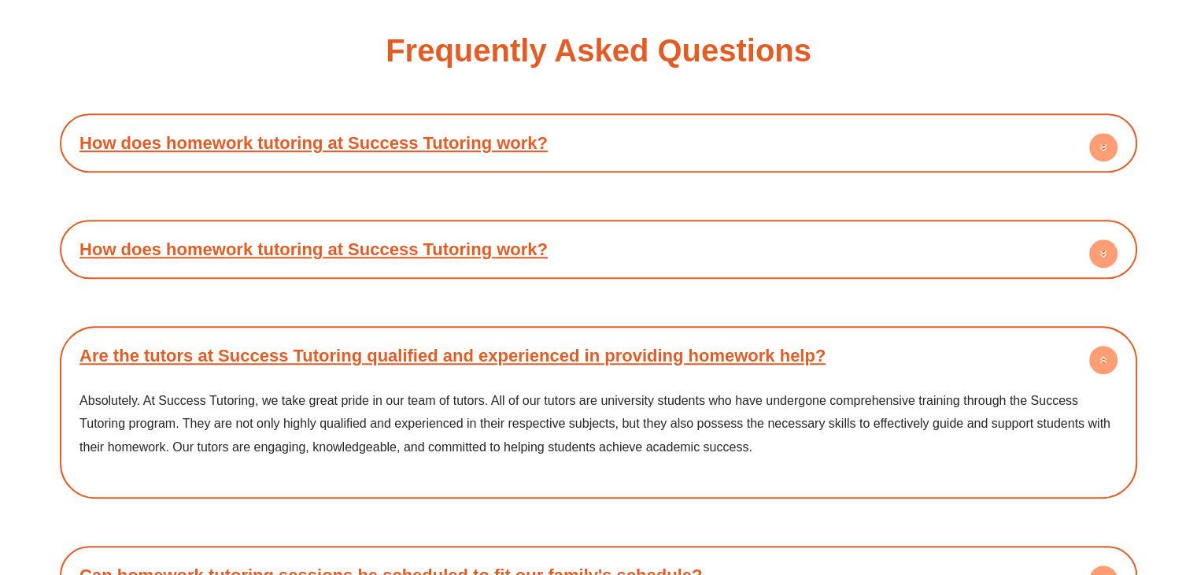
click at [1083, 334] on h4 "Are the tutors at Success Tutoring qualified and experienced in providing homew…" at bounding box center [599, 355] width 1062 height 43
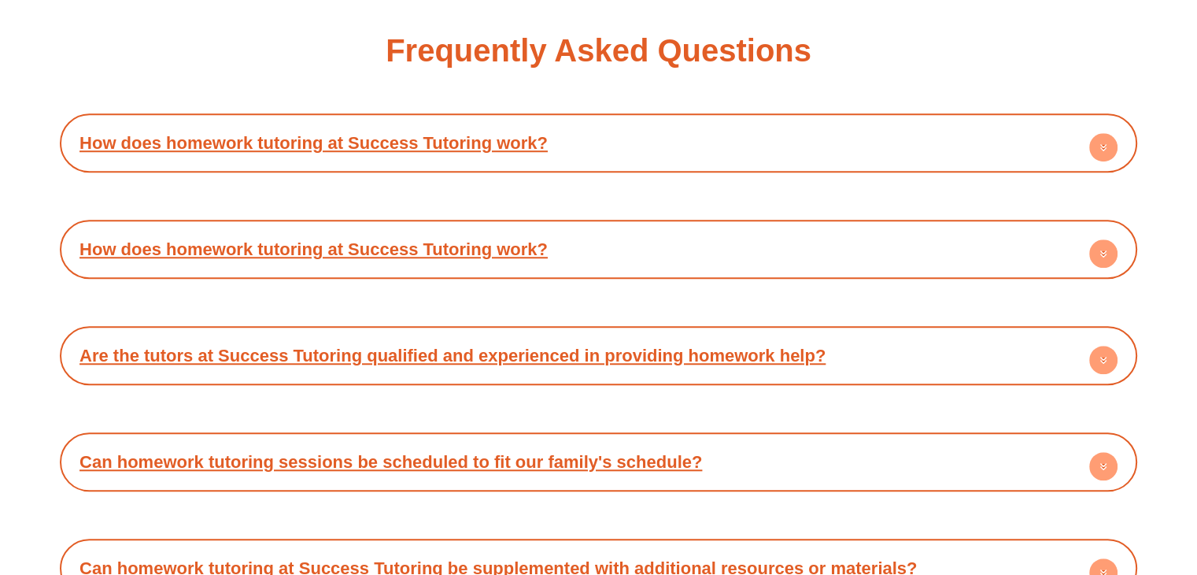
click at [1083, 440] on h4 "Can homework tutoring sessions be scheduled to fit our family's schedule?" at bounding box center [599, 461] width 1062 height 43
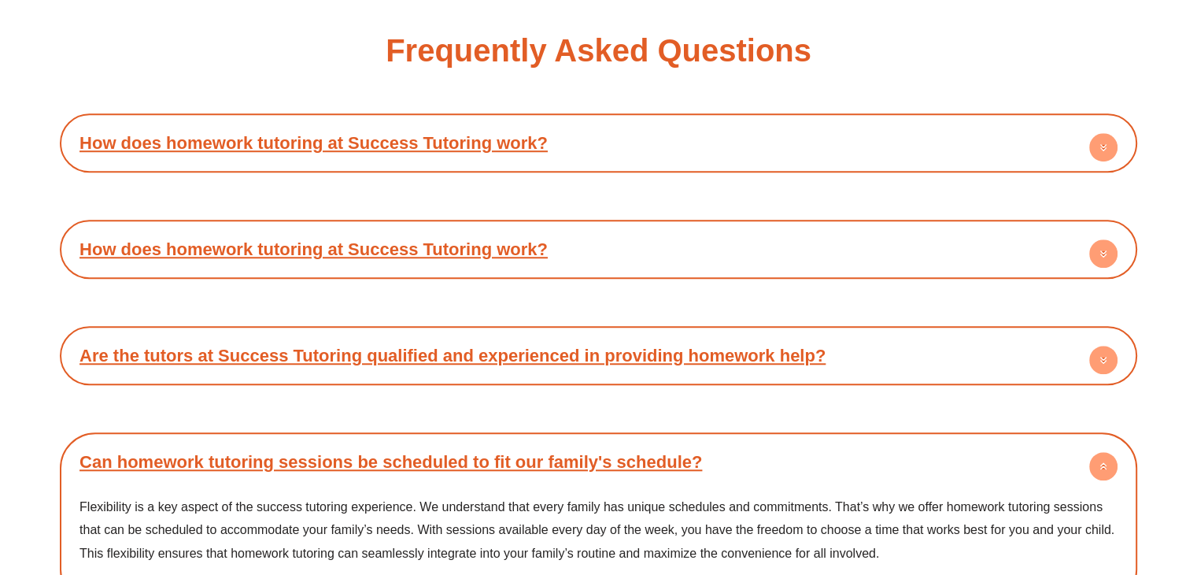
click at [1108, 452] on circle at bounding box center [1103, 466] width 28 height 28
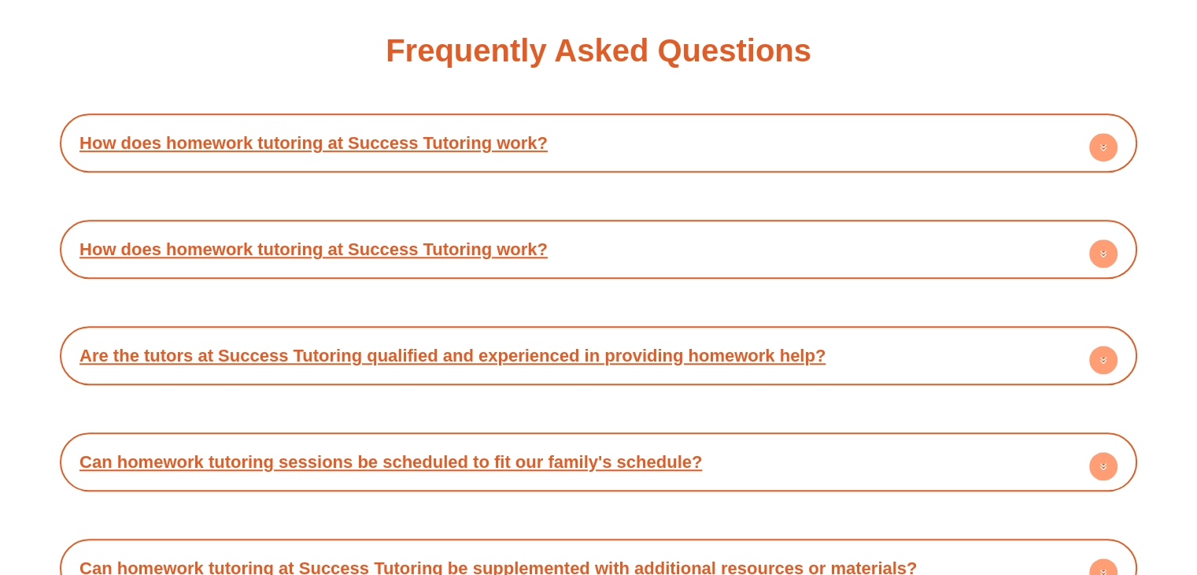
click at [1094, 558] on circle at bounding box center [1103, 572] width 28 height 28
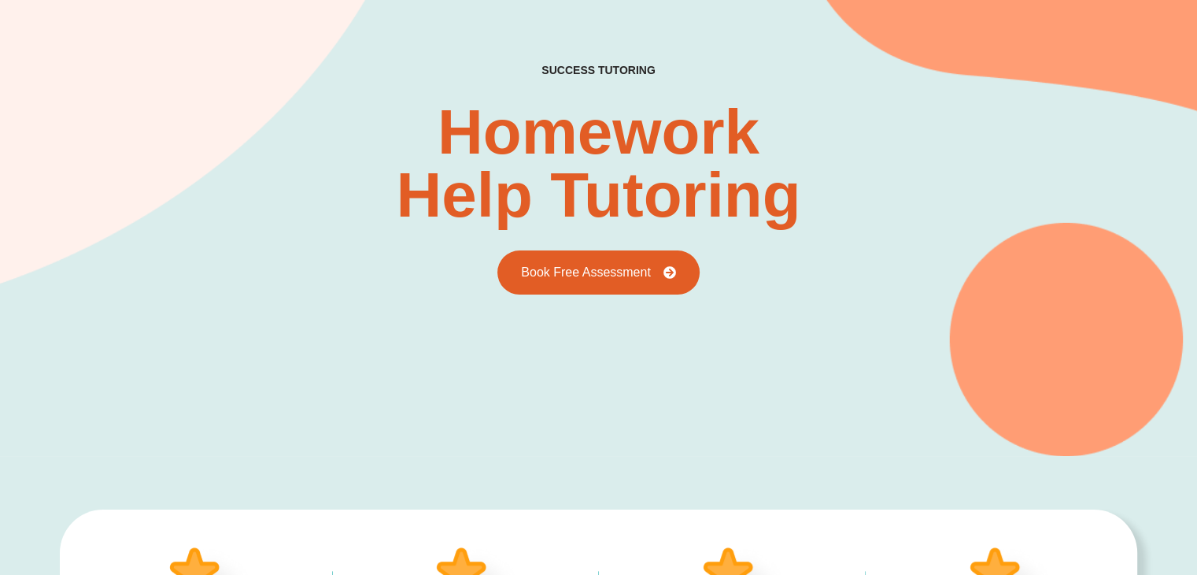
scroll to position [0, 0]
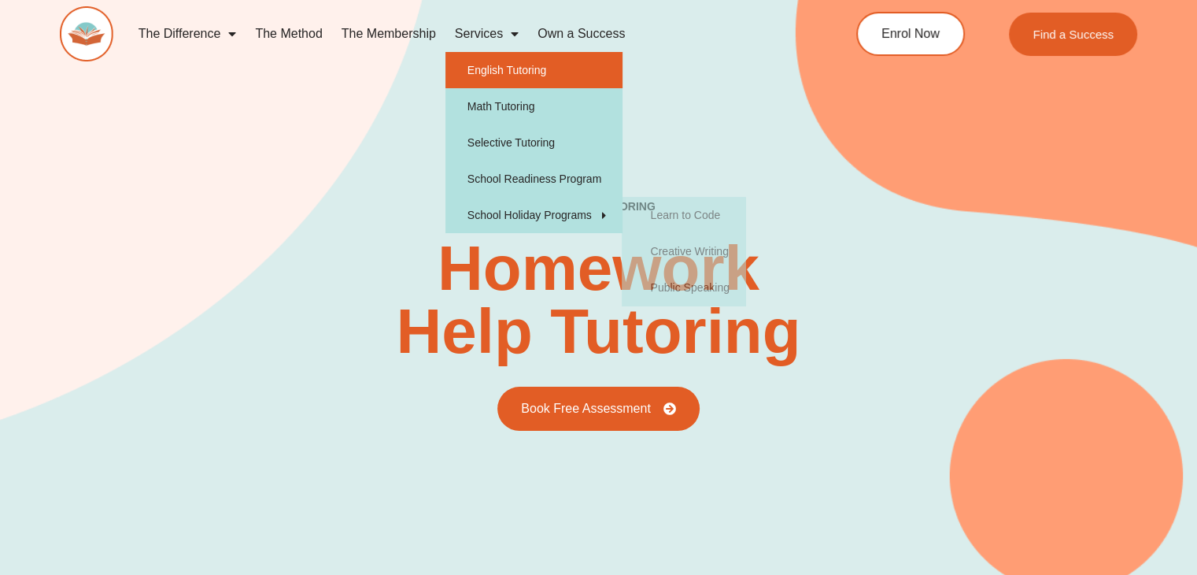
click at [546, 70] on link "English Tutoring" at bounding box center [534, 70] width 177 height 36
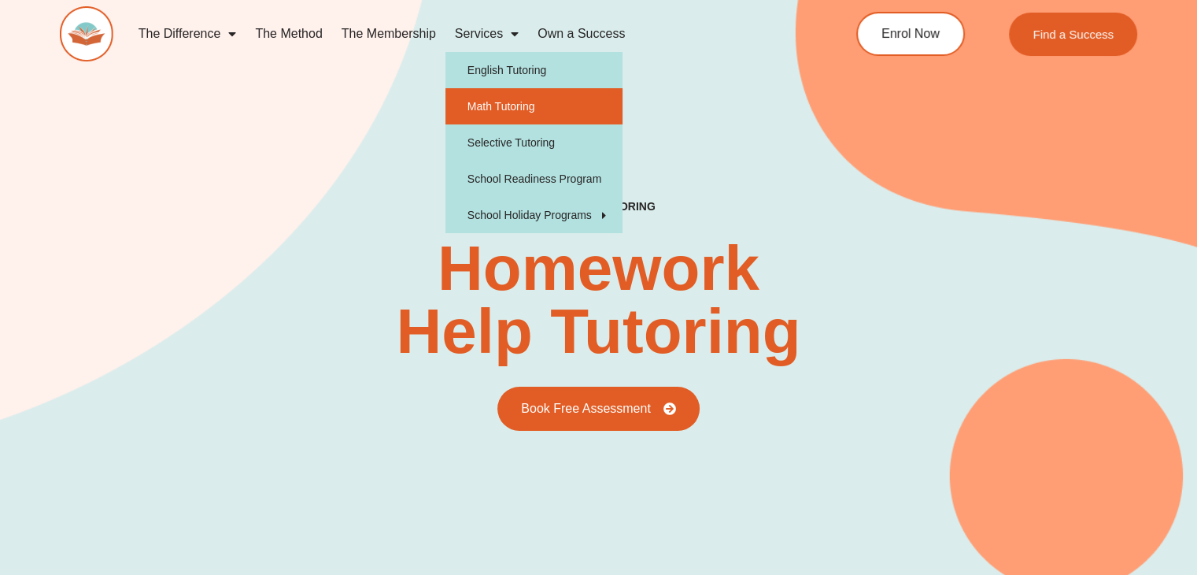
click at [499, 98] on link "Math Tutoring" at bounding box center [534, 106] width 177 height 36
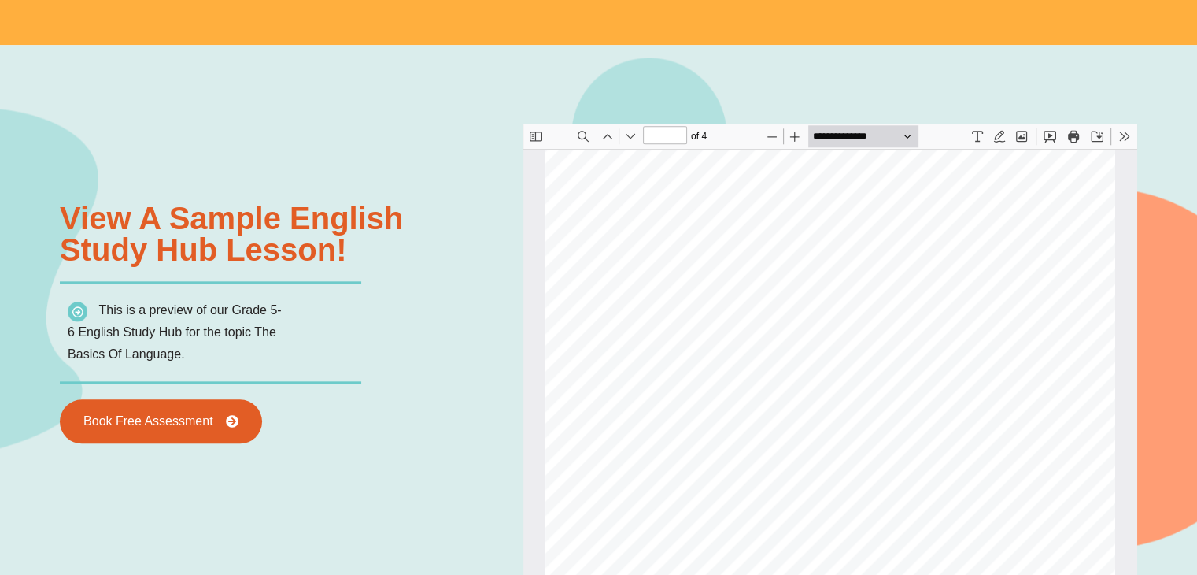
scroll to position [1740, 0]
type input "*"
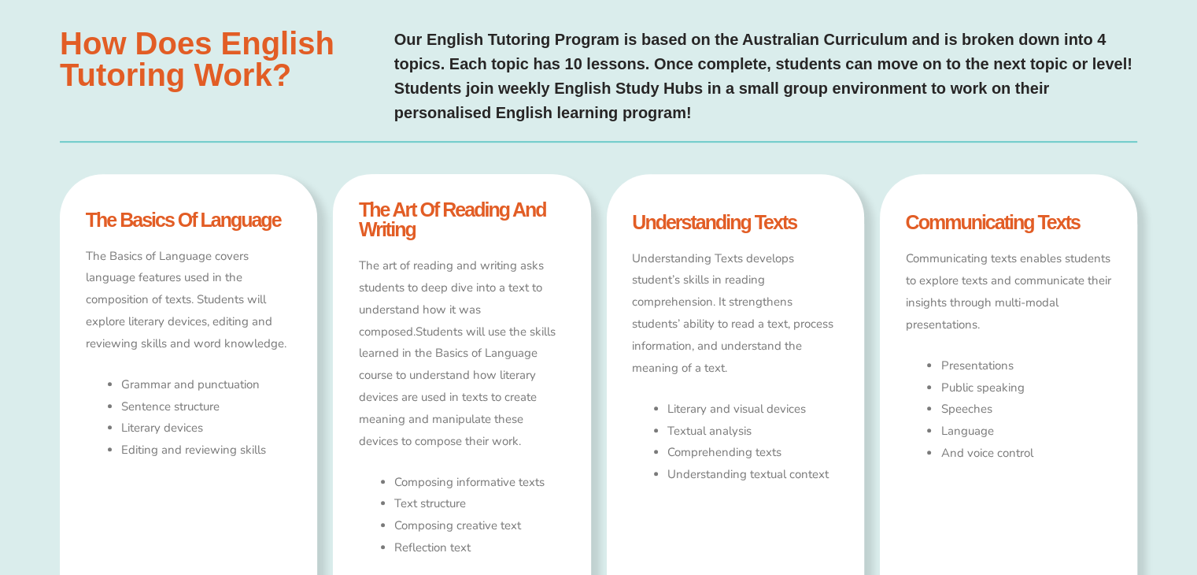
scroll to position [787, 0]
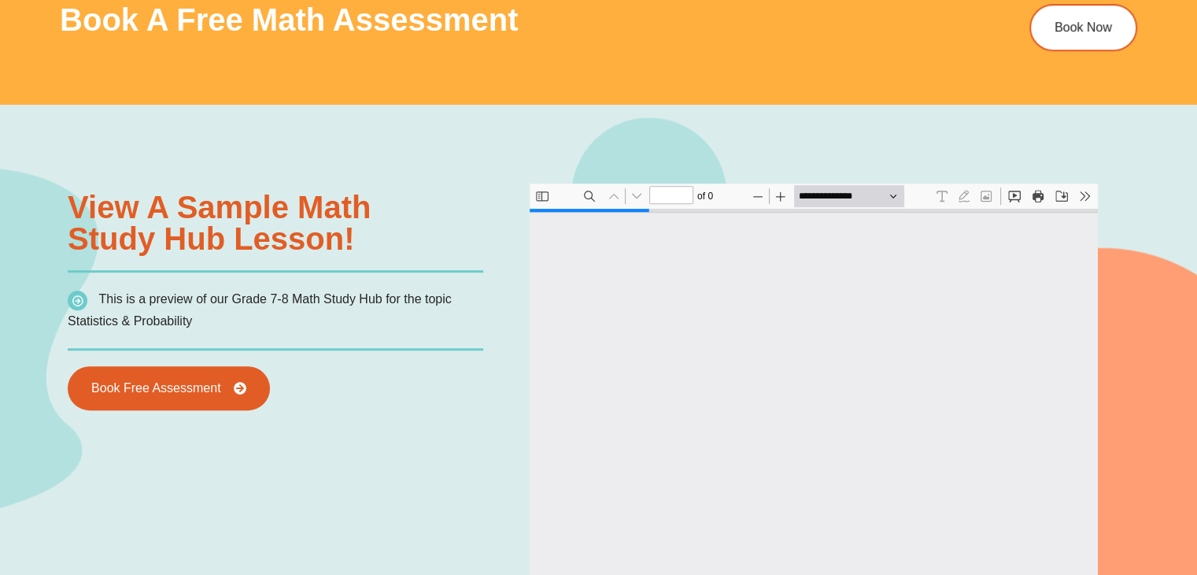
type input "*"
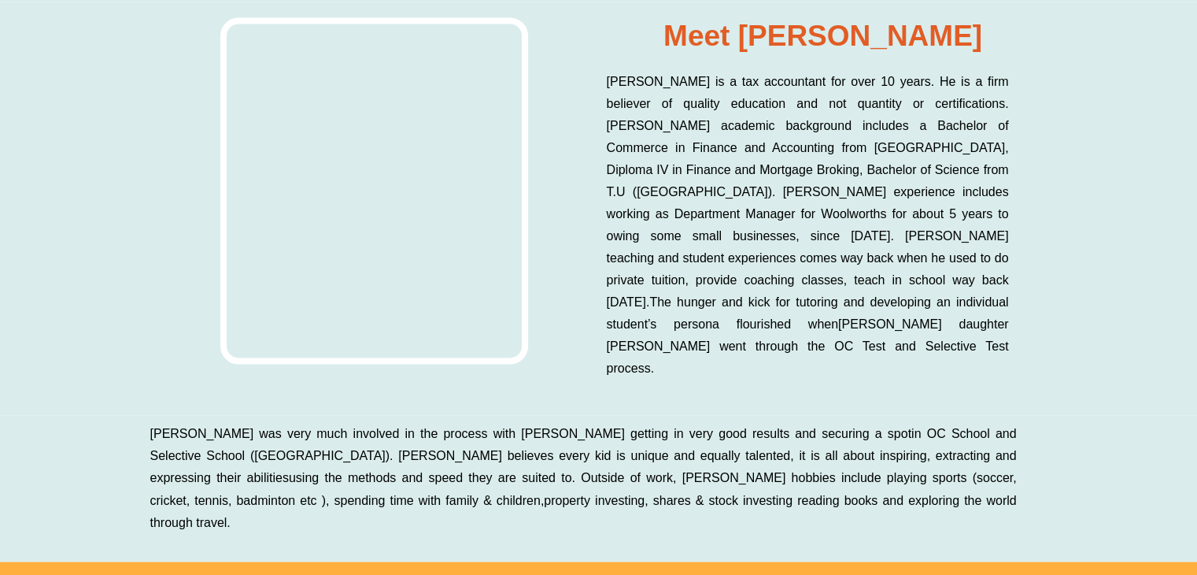
scroll to position [9788, 0]
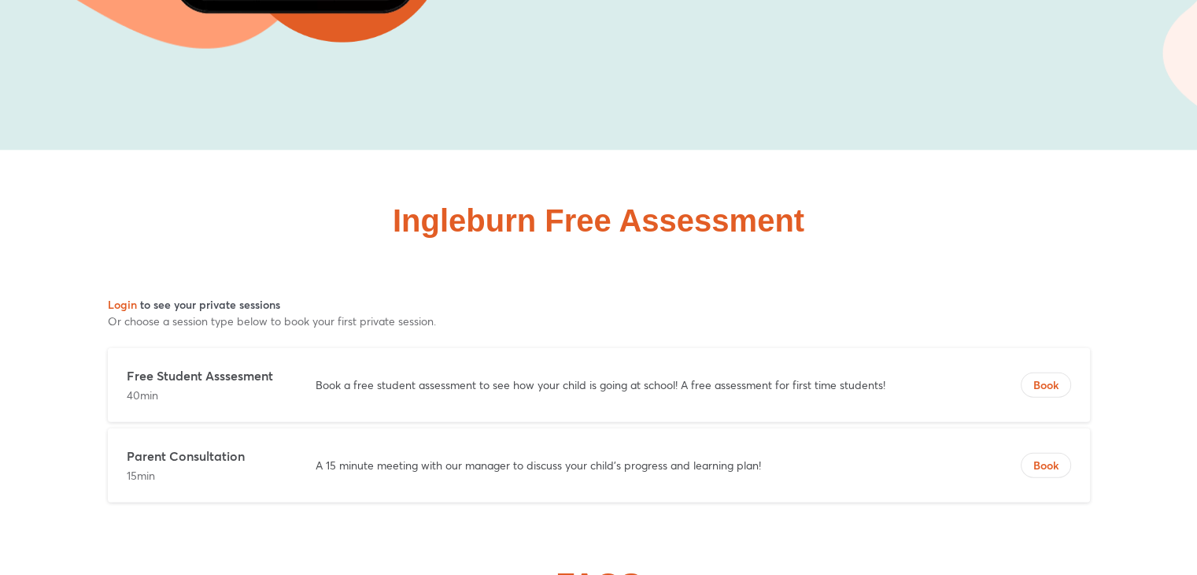
scroll to position [9945, 0]
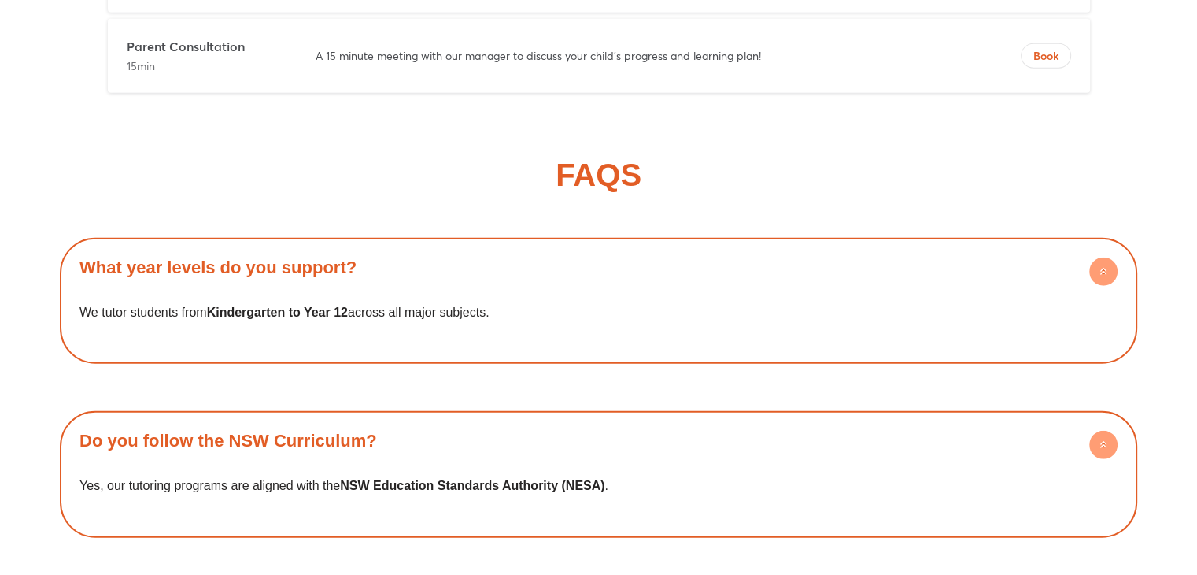
scroll to position [10181, 0]
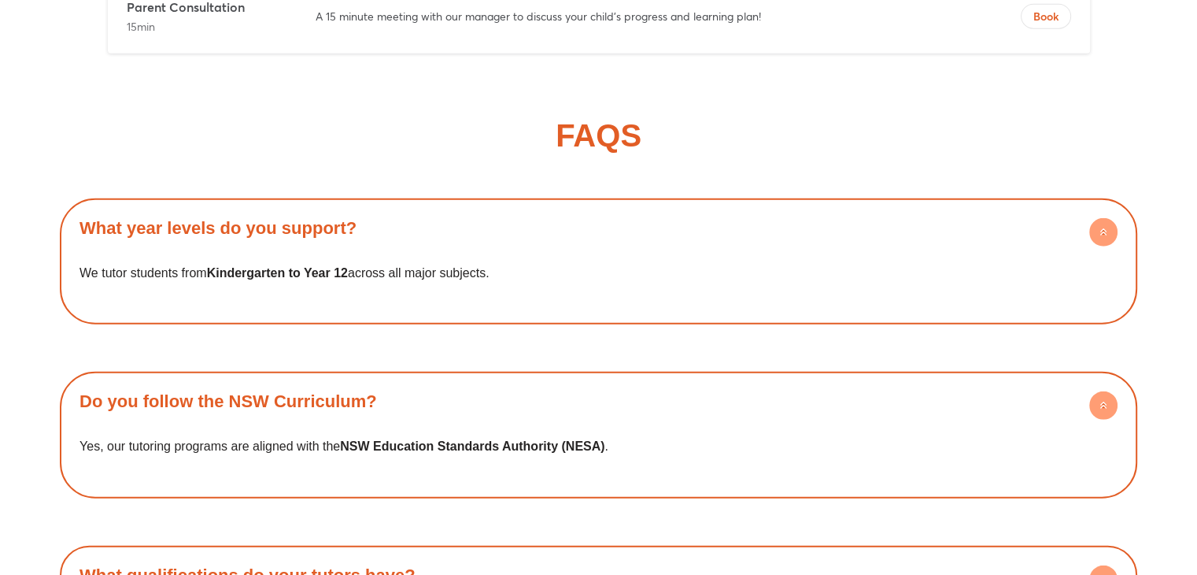
click at [638, 553] on div "What qualifications do your tutors have?" at bounding box center [599, 574] width 1062 height 43
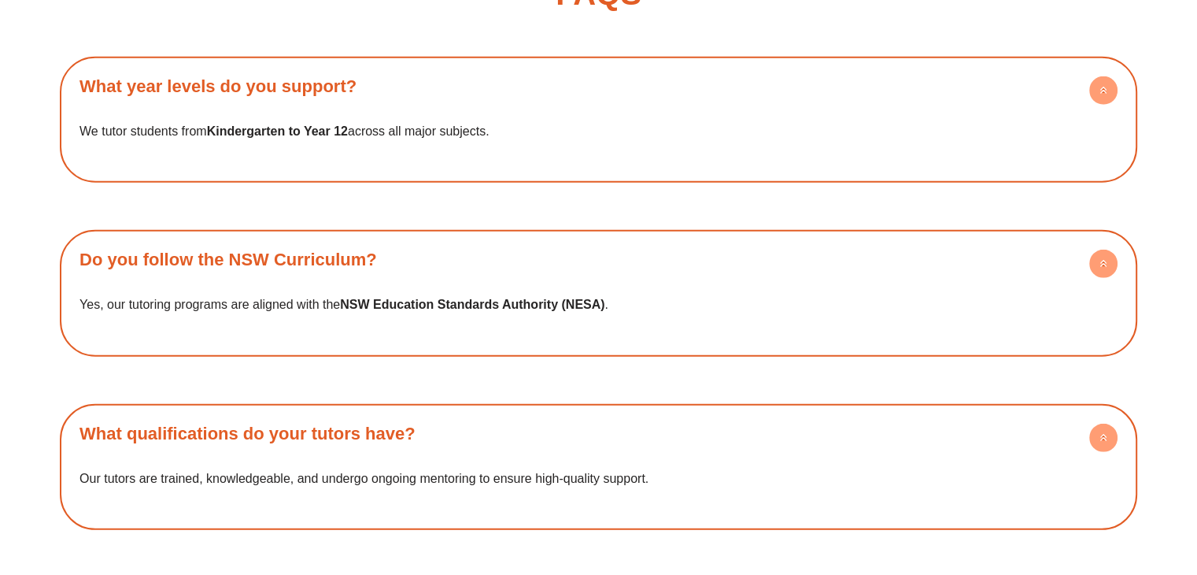
scroll to position [10339, 0]
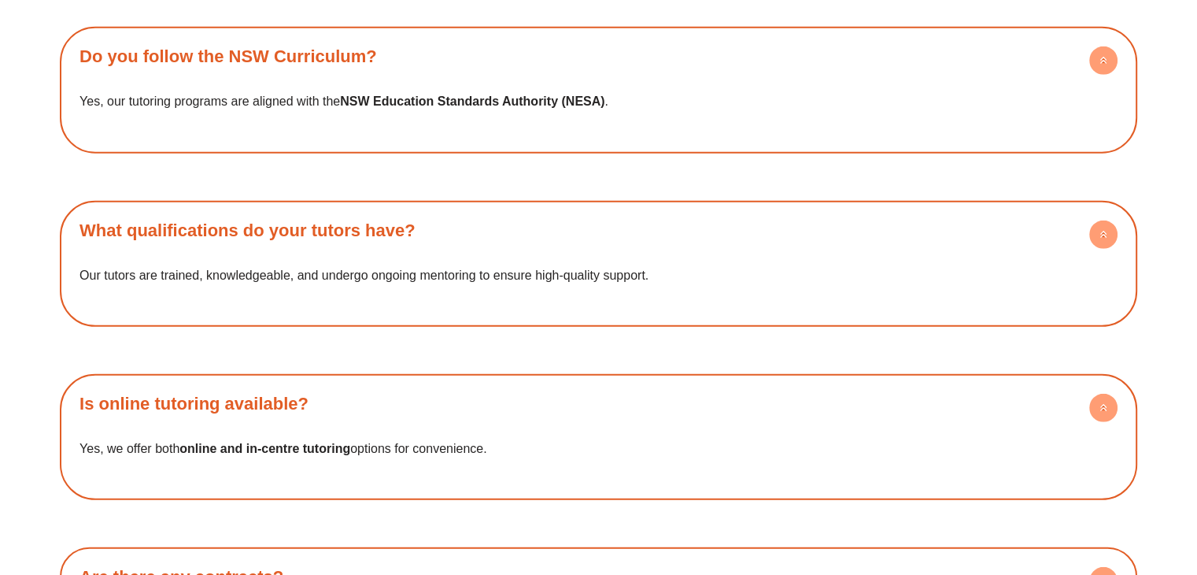
scroll to position [10575, 0]
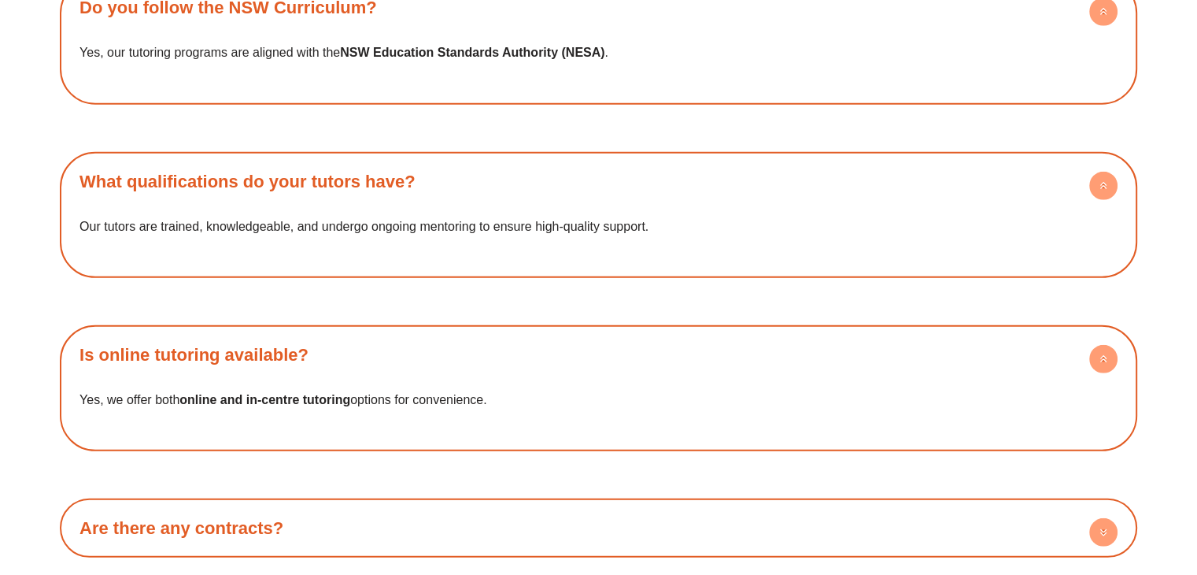
click at [559, 506] on div "Are there any contracts?" at bounding box center [599, 527] width 1062 height 43
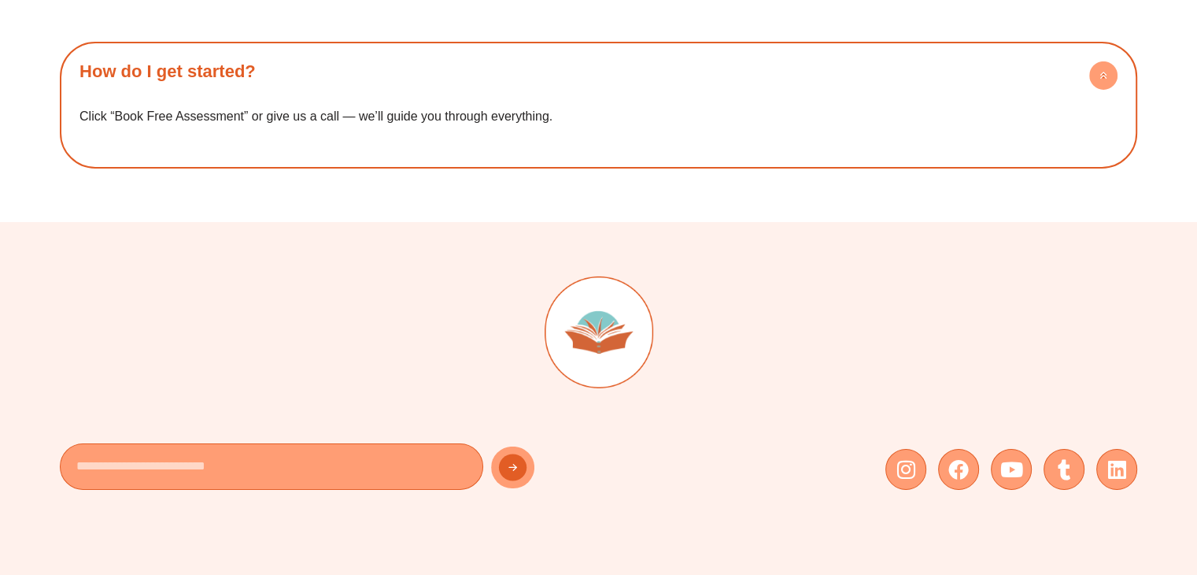
scroll to position [10890, 0]
